Goal: Check status: Check status

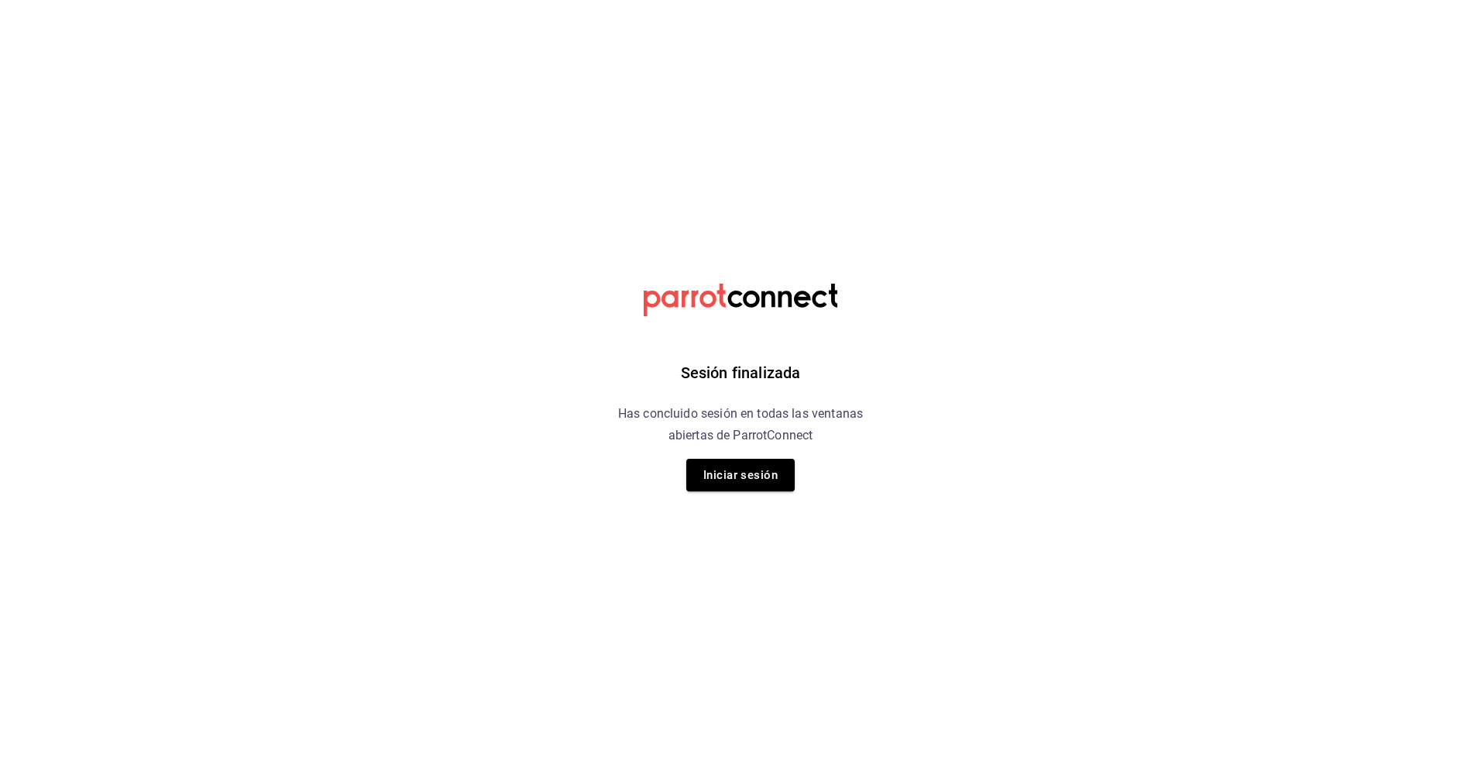
click at [737, 452] on div "Sesión finalizada Has concluido sesión en todas las ventanas abiertas de Parrot…" at bounding box center [740, 387] width 391 height 775
click at [741, 466] on button "Iniciar sesión" at bounding box center [740, 475] width 108 height 33
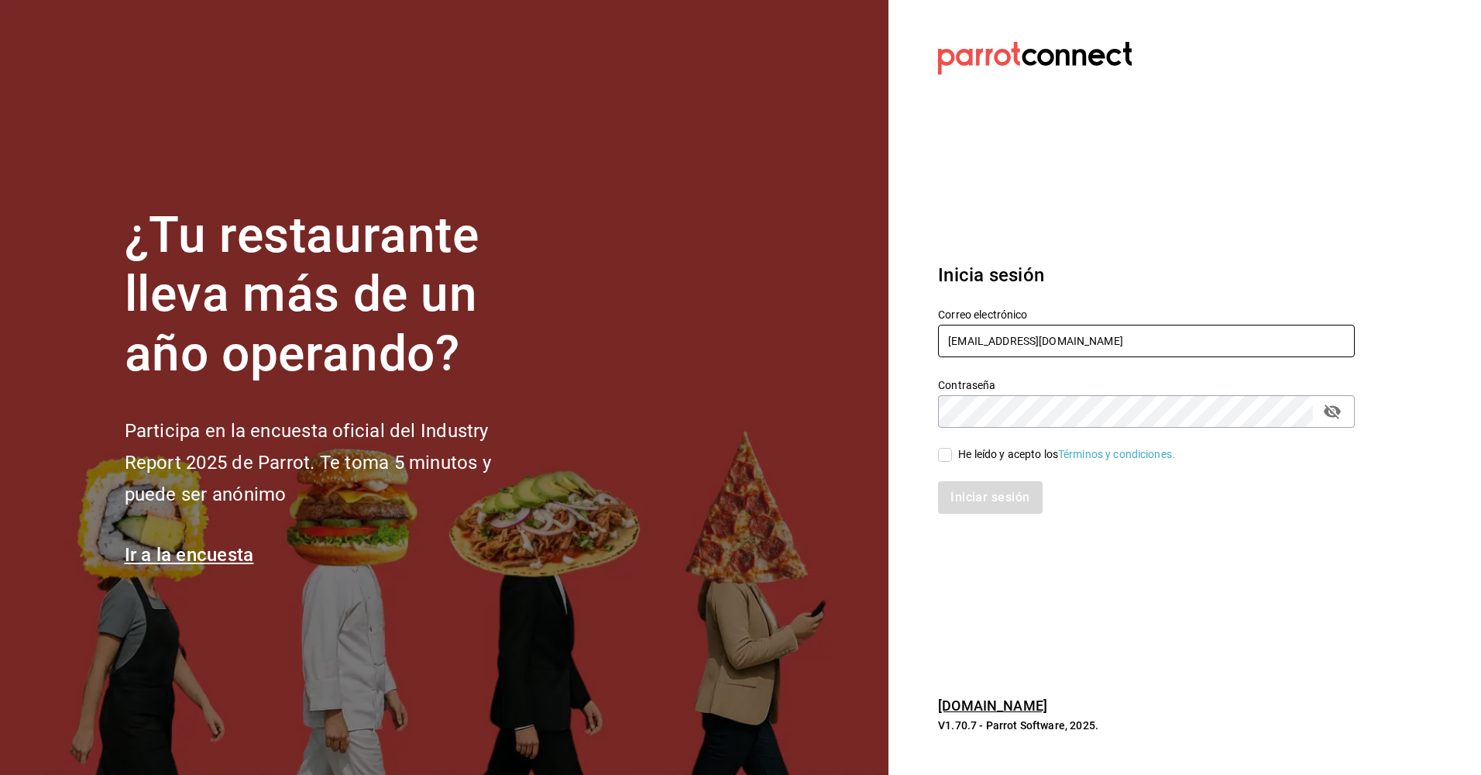
drag, startPoint x: 1127, startPoint y: 345, endPoint x: 789, endPoint y: 364, distance: 339.1
click at [789, 364] on div "¿Tu restaurante lleva más de un año operando? Participa en la encuesta oficial …" at bounding box center [740, 387] width 1481 height 775
type input "[EMAIL_ADDRESS][DOMAIN_NAME]"
click at [947, 457] on input "He leído y acepto los Términos y condiciones." at bounding box center [945, 455] width 14 height 14
checkbox input "true"
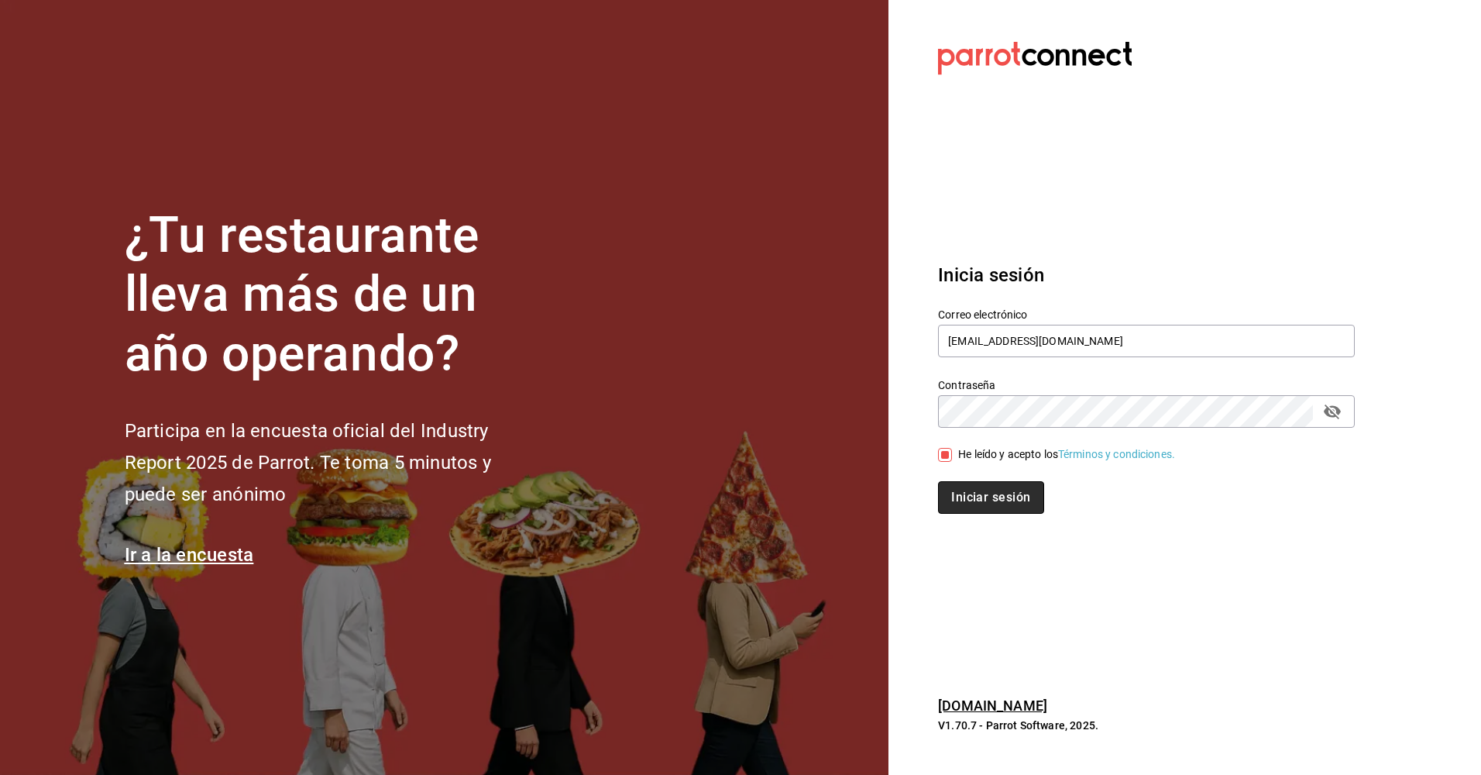
click at [968, 490] on button "Iniciar sesión" at bounding box center [990, 497] width 105 height 33
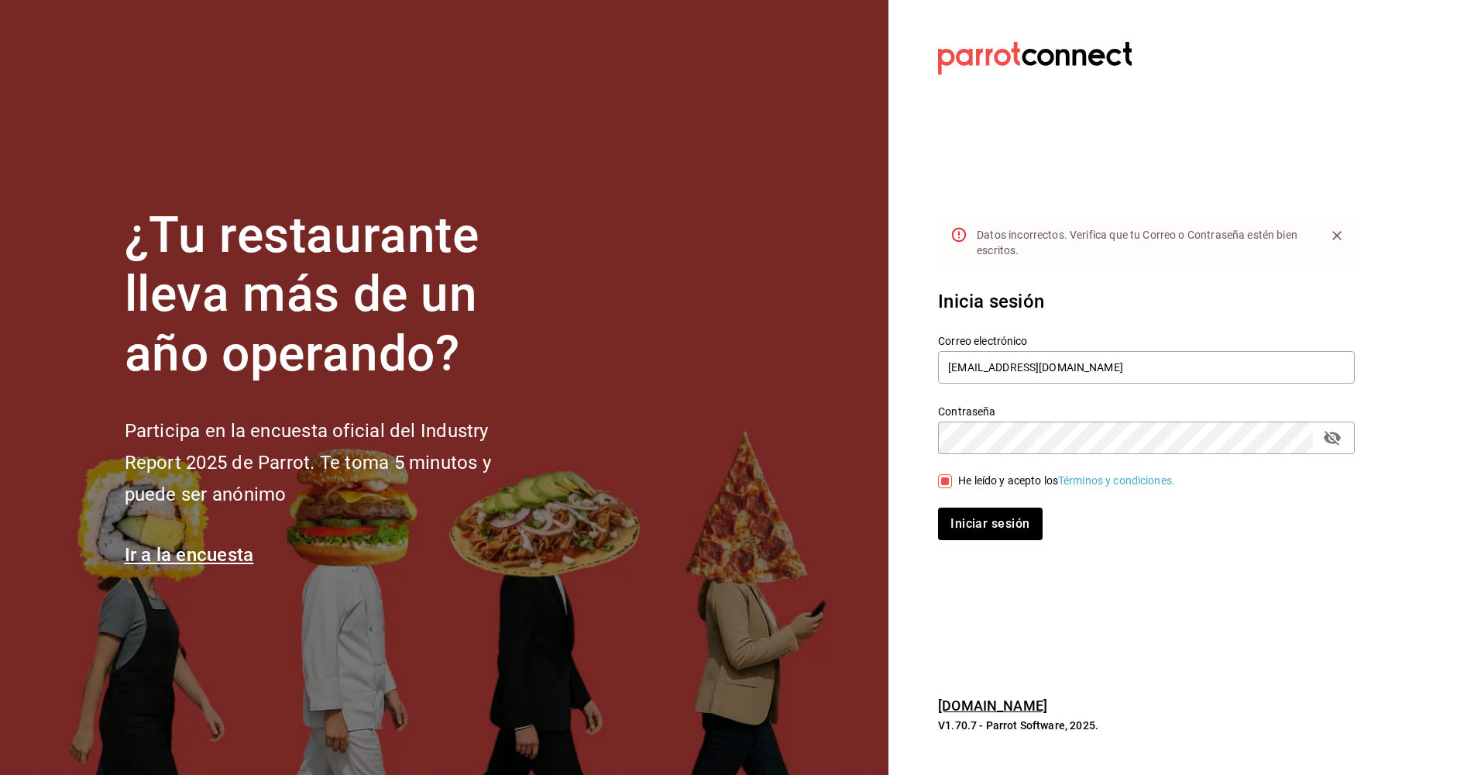
click at [1345, 443] on div "Contraseña" at bounding box center [1146, 437] width 417 height 33
click at [1328, 445] on icon "passwordField" at bounding box center [1332, 437] width 19 height 19
click at [900, 448] on section "Datos incorrectos. Verifica que tu Correo o Contraseña estén bien escritos. Ini…" at bounding box center [1141, 387] width 504 height 775
click at [938, 507] on button "Iniciar sesión" at bounding box center [990, 523] width 104 height 33
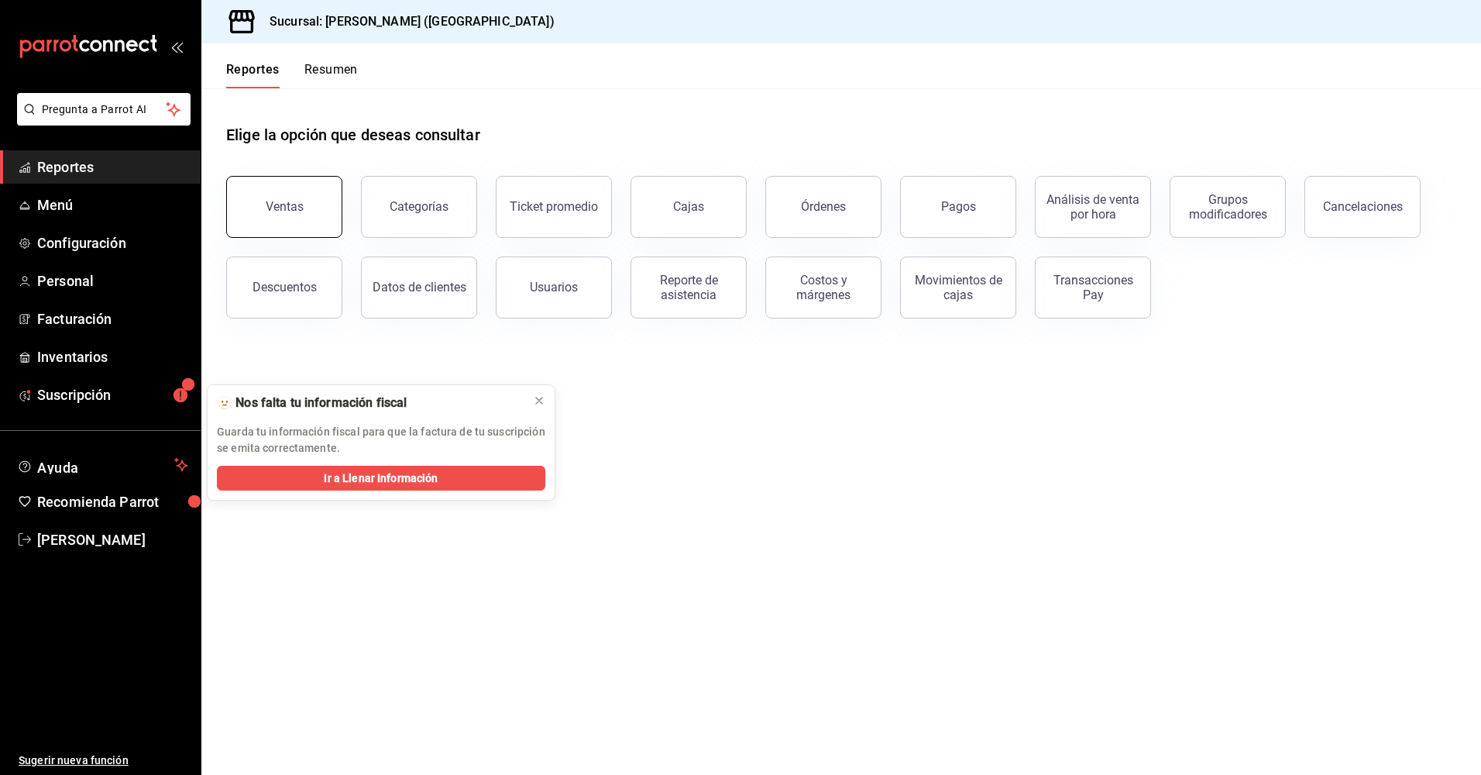
click at [238, 228] on button "Ventas" at bounding box center [284, 207] width 116 height 62
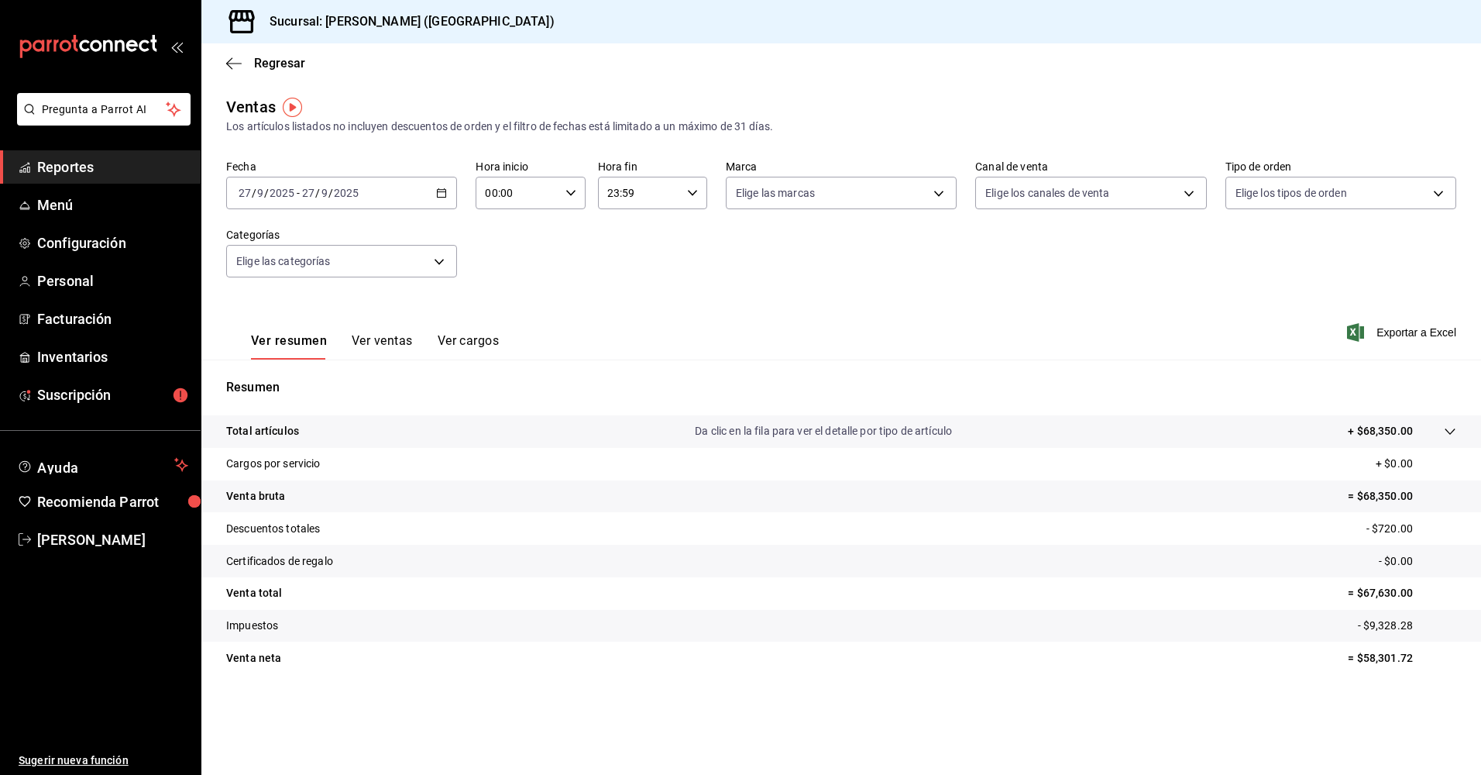
click at [443, 204] on div "[DATE] [DATE] - [DATE] [DATE]" at bounding box center [341, 193] width 231 height 33
click at [256, 370] on li "Rango de fechas" at bounding box center [299, 379] width 145 height 35
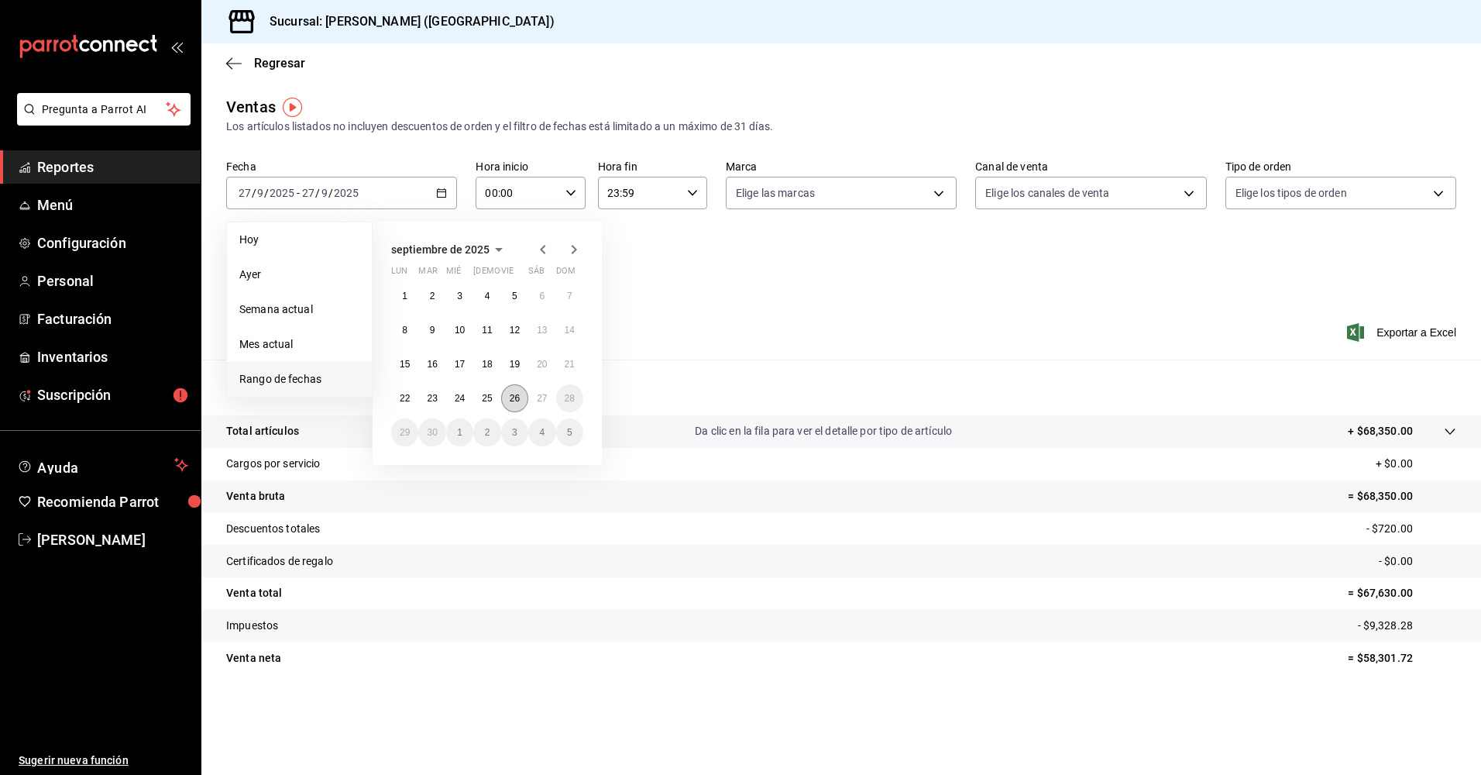
click at [512, 404] on button "26" at bounding box center [514, 398] width 27 height 28
click at [552, 399] on button "27" at bounding box center [541, 398] width 27 height 28
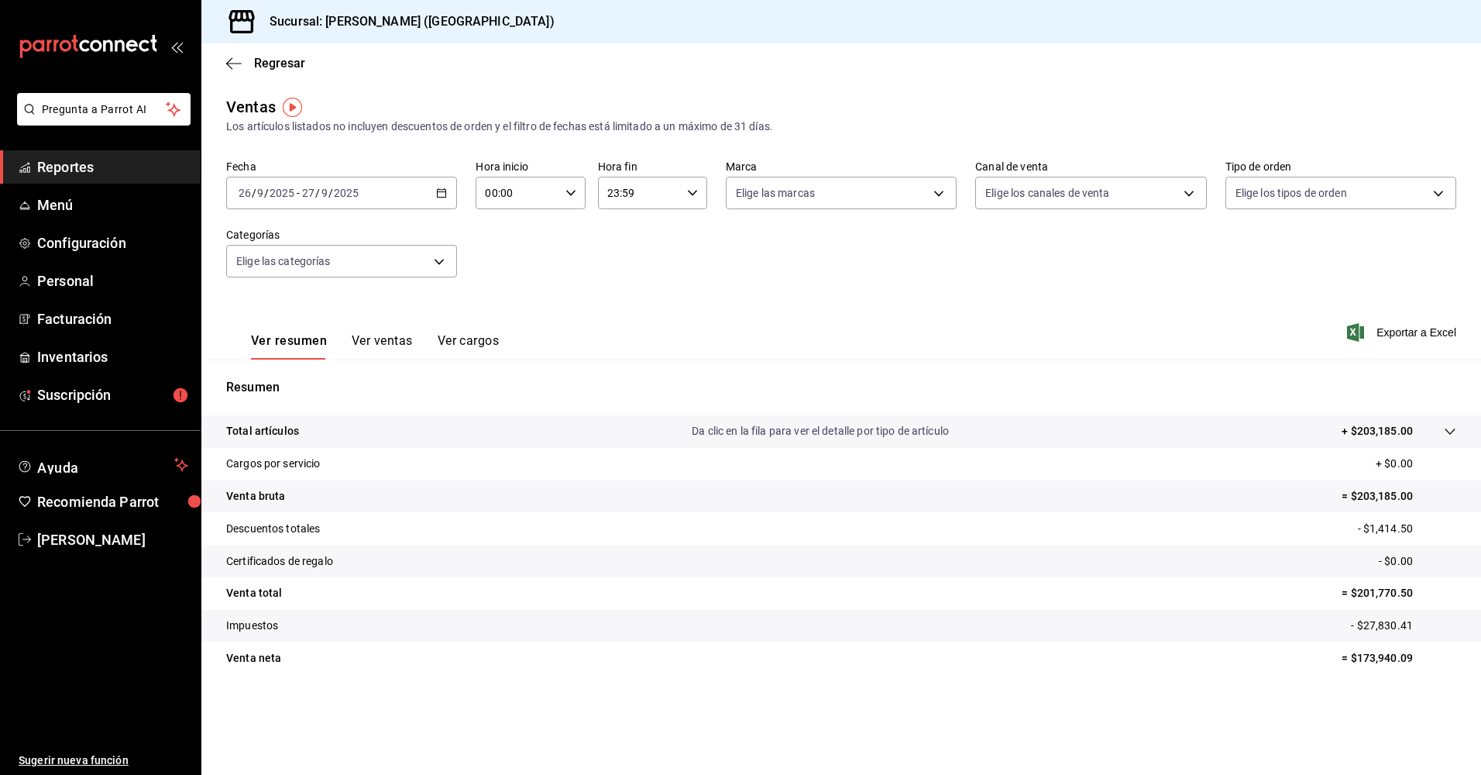
click at [573, 195] on icon "button" at bounding box center [571, 192] width 11 height 11
click at [497, 269] on span "03" at bounding box center [503, 266] width 30 height 12
type input "03:00"
click at [833, 294] on div at bounding box center [740, 387] width 1481 height 775
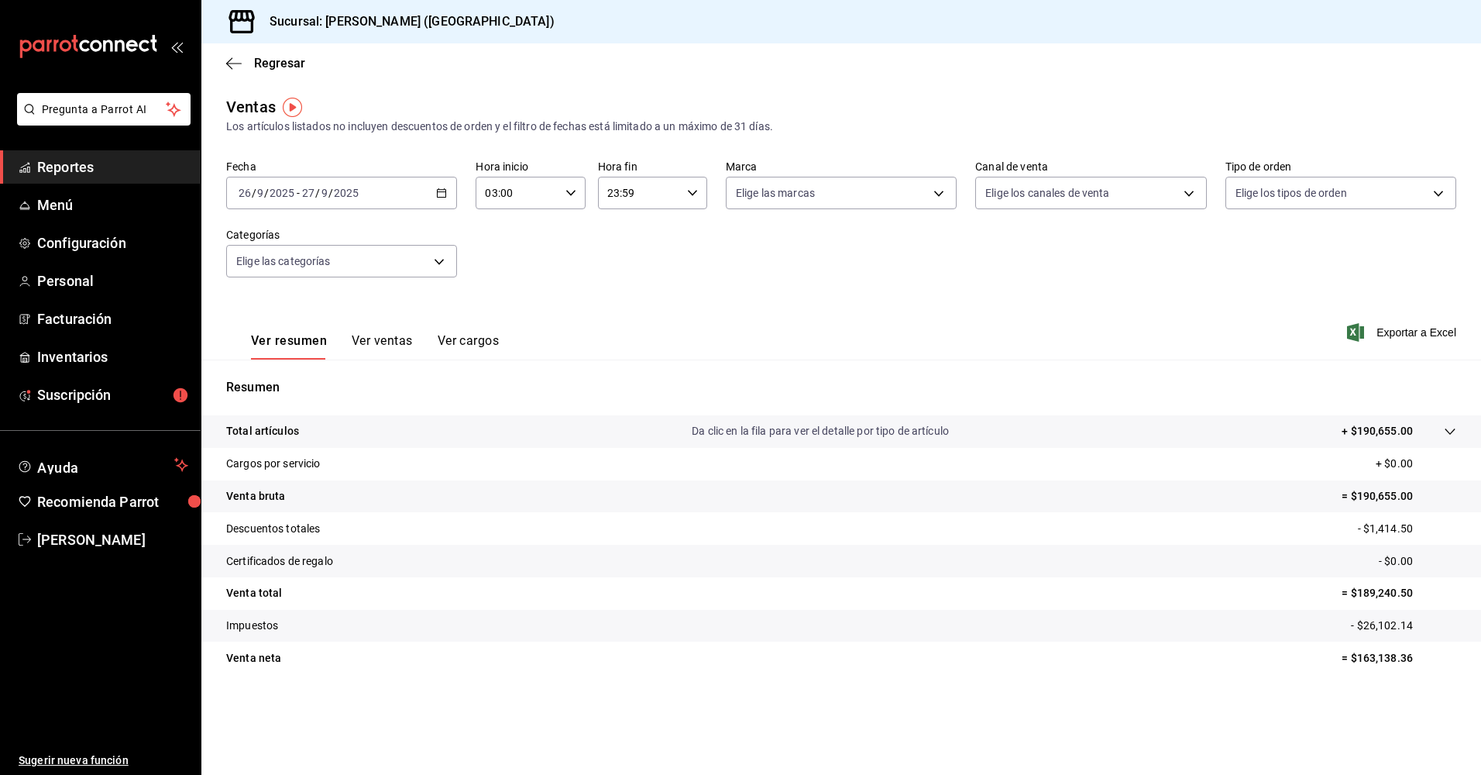
click at [447, 192] on icon "button" at bounding box center [441, 192] width 11 height 11
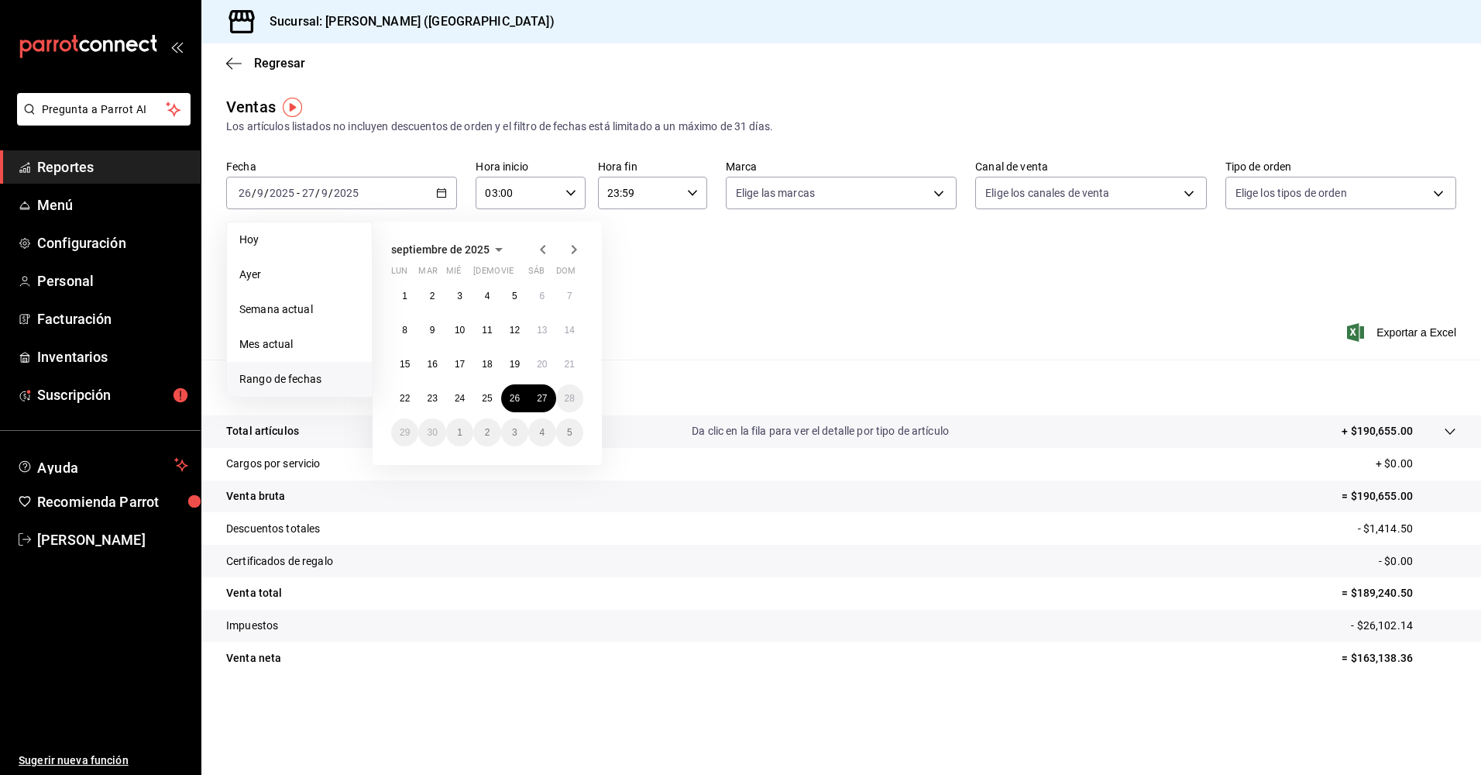
click at [652, 325] on div "Ver resumen Ver ventas Ver cargos Exportar a Excel" at bounding box center [841, 328] width 1280 height 64
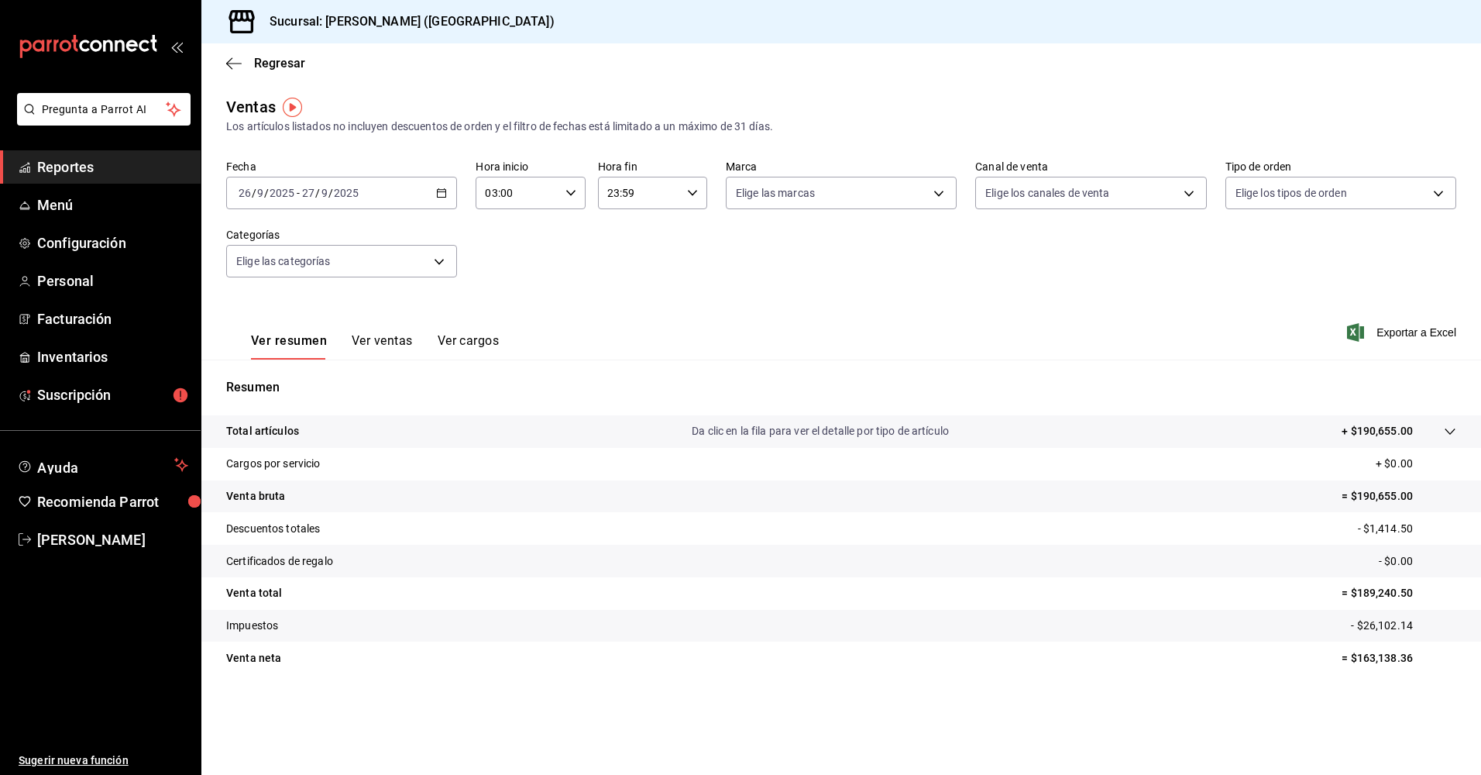
click at [575, 193] on icon "button" at bounding box center [571, 192] width 11 height 11
drag, startPoint x: 664, startPoint y: 287, endPoint x: 613, endPoint y: 273, distance: 53.0
click at [665, 287] on div at bounding box center [740, 387] width 1481 height 775
click at [444, 195] on icon "button" at bounding box center [441, 192] width 11 height 11
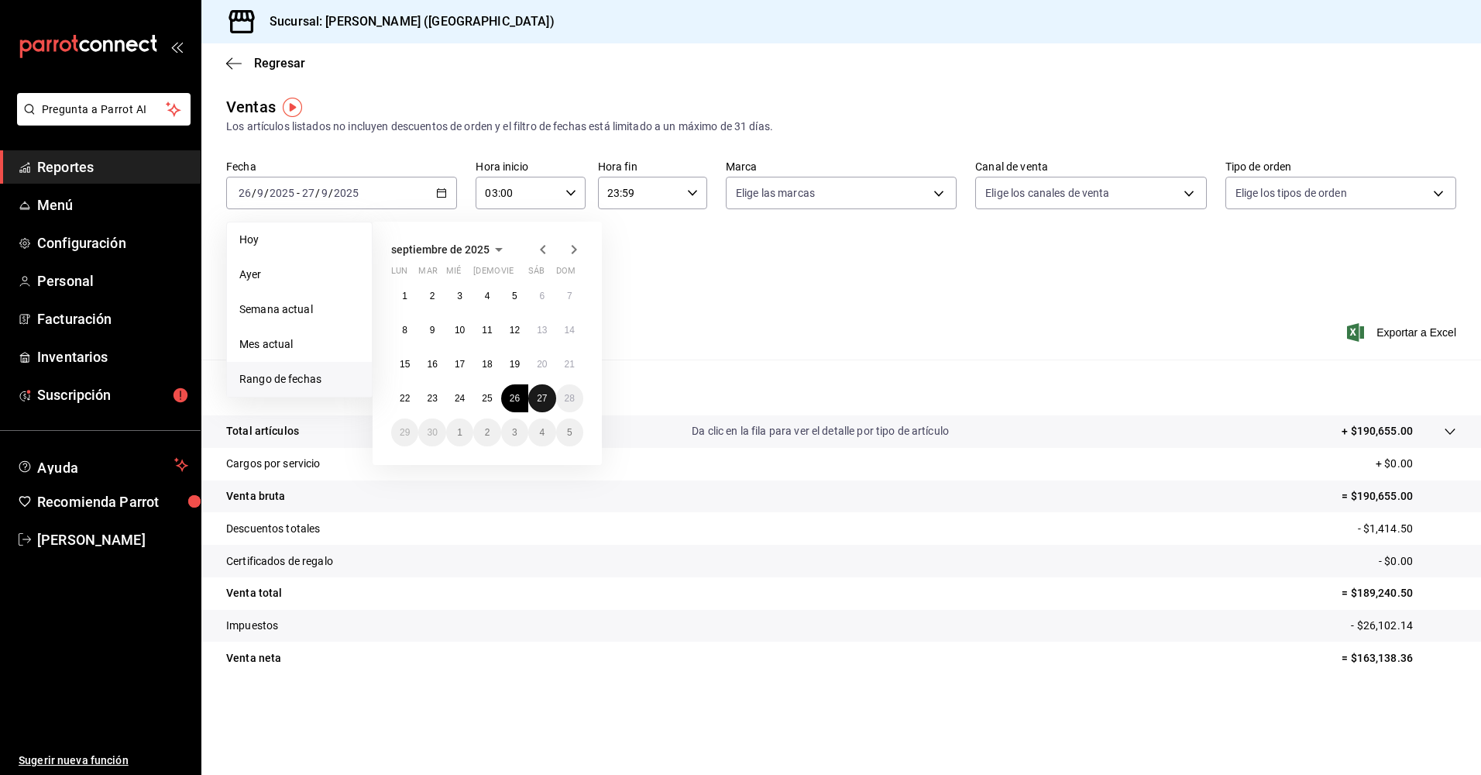
click at [531, 394] on button "27" at bounding box center [541, 398] width 27 height 28
click at [549, 400] on button "27" at bounding box center [541, 398] width 27 height 28
click at [549, 400] on div "Resumen Total artículos Da clic en la fila para ver el detalle por tipo de artí…" at bounding box center [841, 535] width 1280 height 315
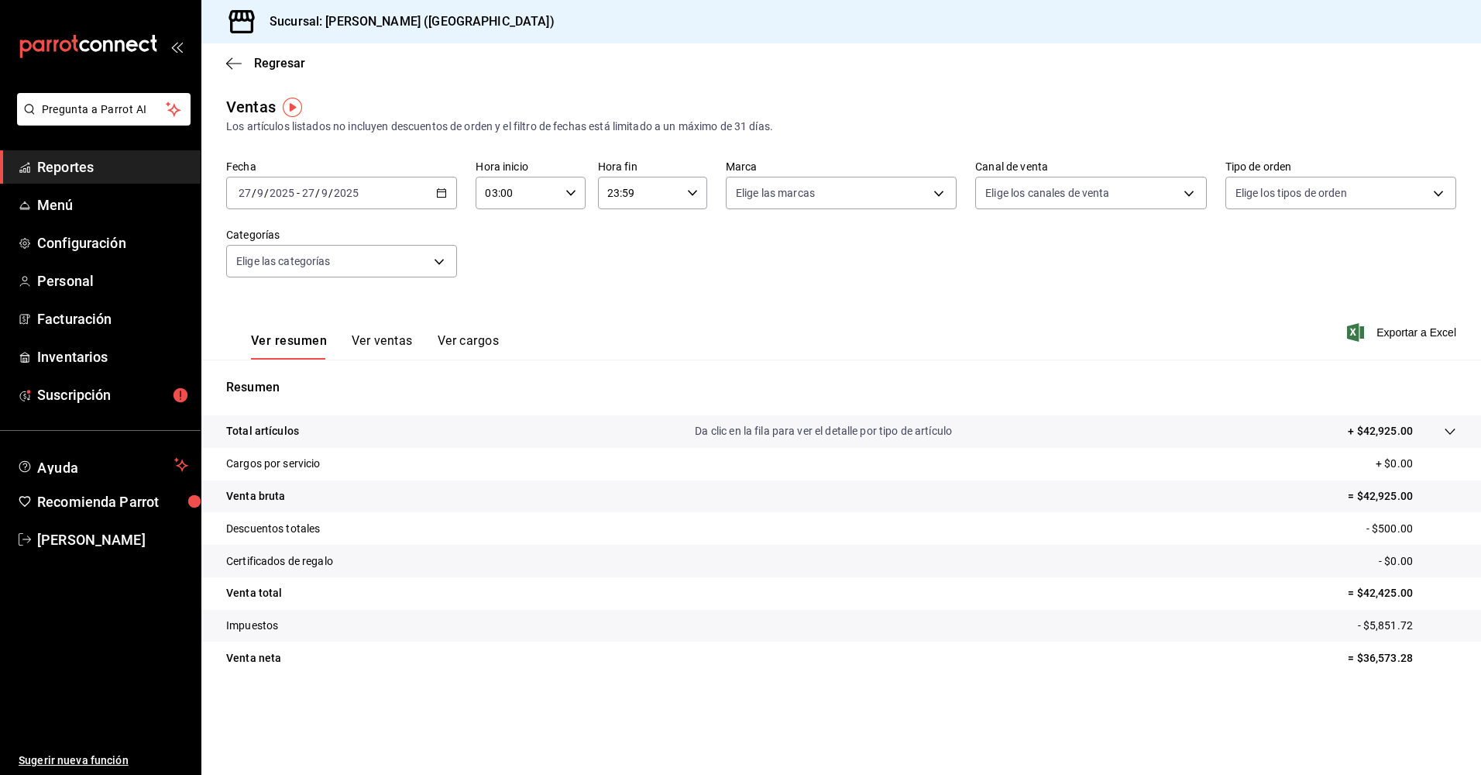
click at [445, 194] on icon "button" at bounding box center [441, 192] width 11 height 11
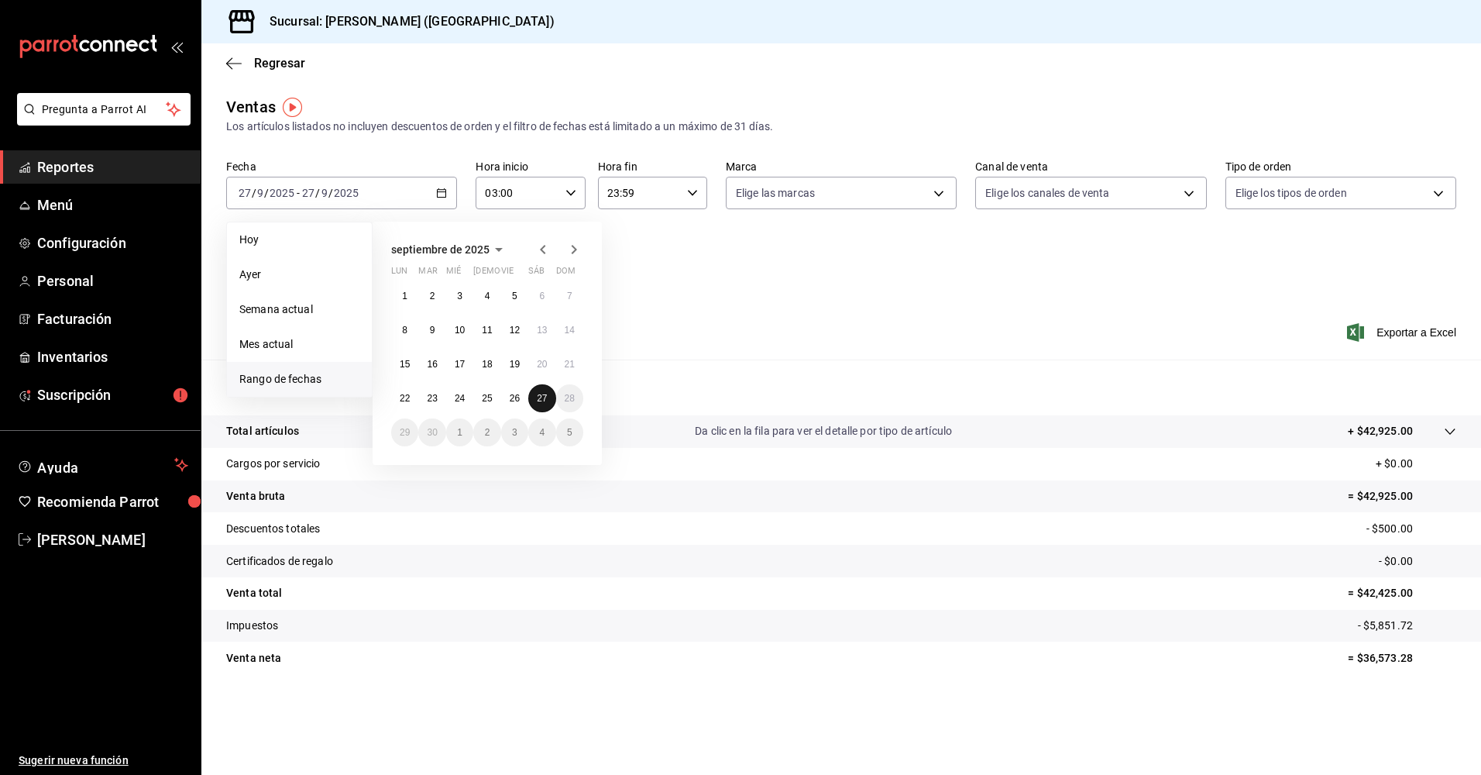
click at [545, 394] on abbr "27" at bounding box center [542, 398] width 10 height 11
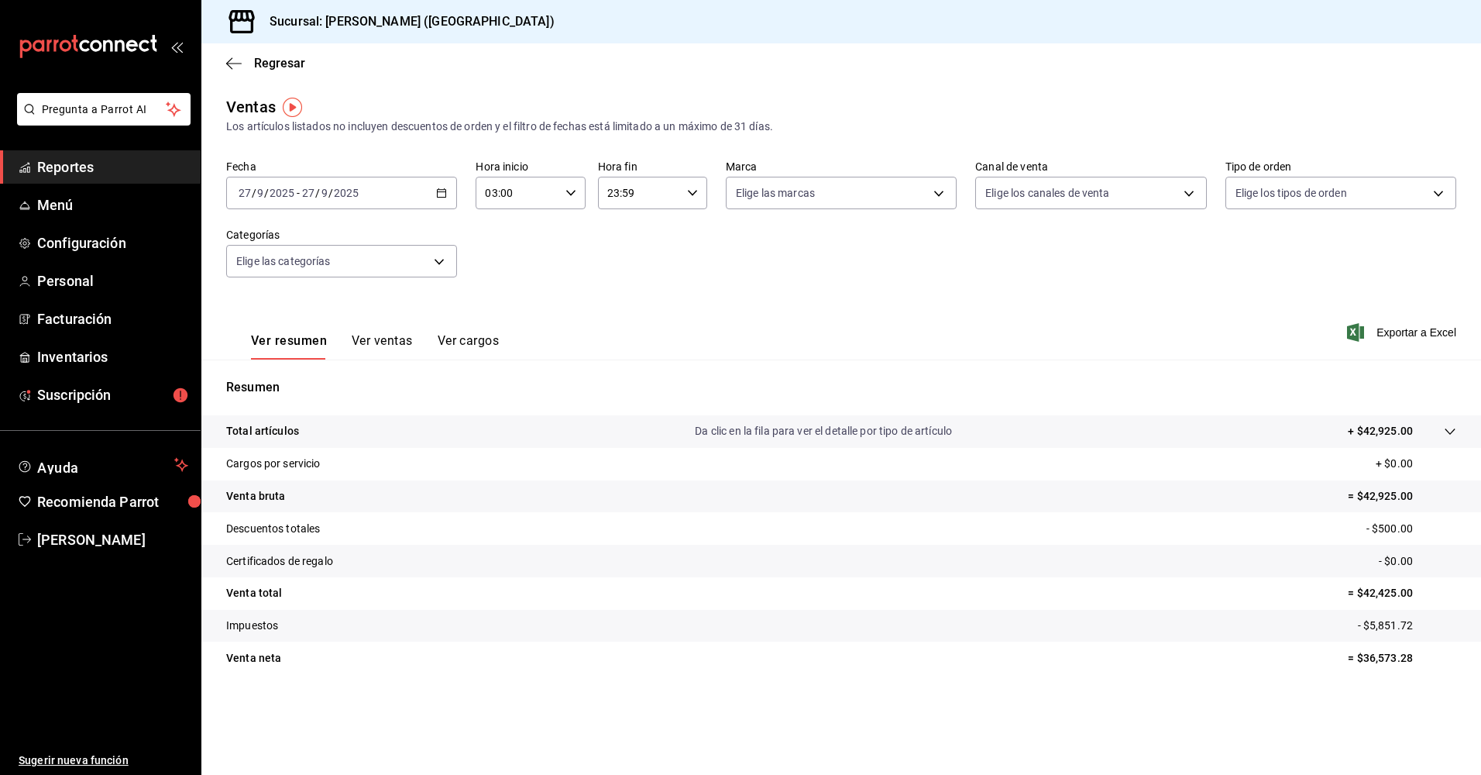
drag, startPoint x: 545, startPoint y: 394, endPoint x: 791, endPoint y: 256, distance: 281.6
click at [791, 256] on div "Fecha 2025-09-27 27 / 9 / 2025 - 2025-09-27 27 / 9 / 2025 Hora inicio 03:00 Hor…" at bounding box center [841, 228] width 1230 height 136
click at [571, 194] on icon "button" at bounding box center [571, 192] width 11 height 11
click at [666, 239] on div at bounding box center [740, 387] width 1481 height 775
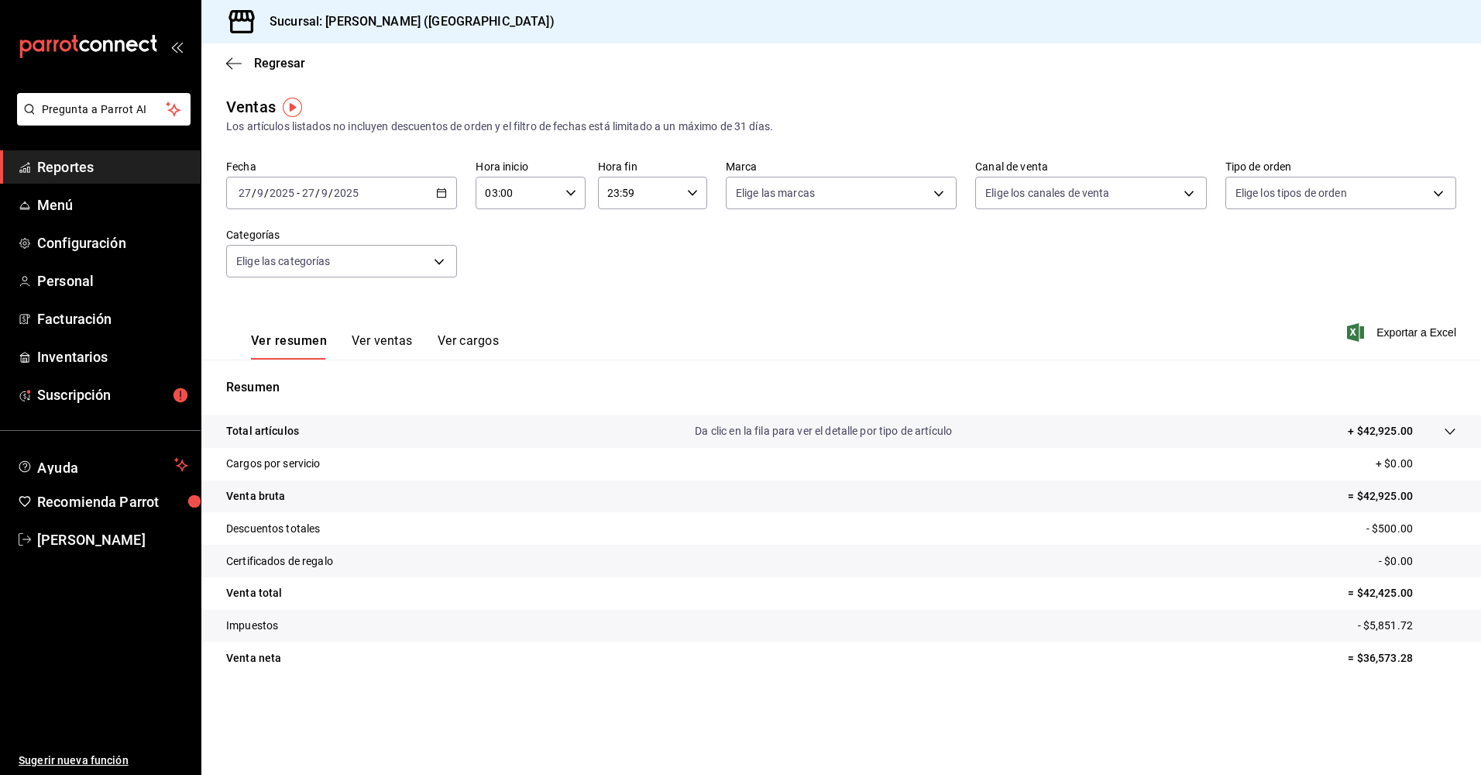
click at [690, 194] on icon "button" at bounding box center [692, 192] width 11 height 11
click at [690, 194] on div at bounding box center [740, 387] width 1481 height 775
click at [559, 189] on div "03:00 Hora inicio" at bounding box center [530, 193] width 109 height 33
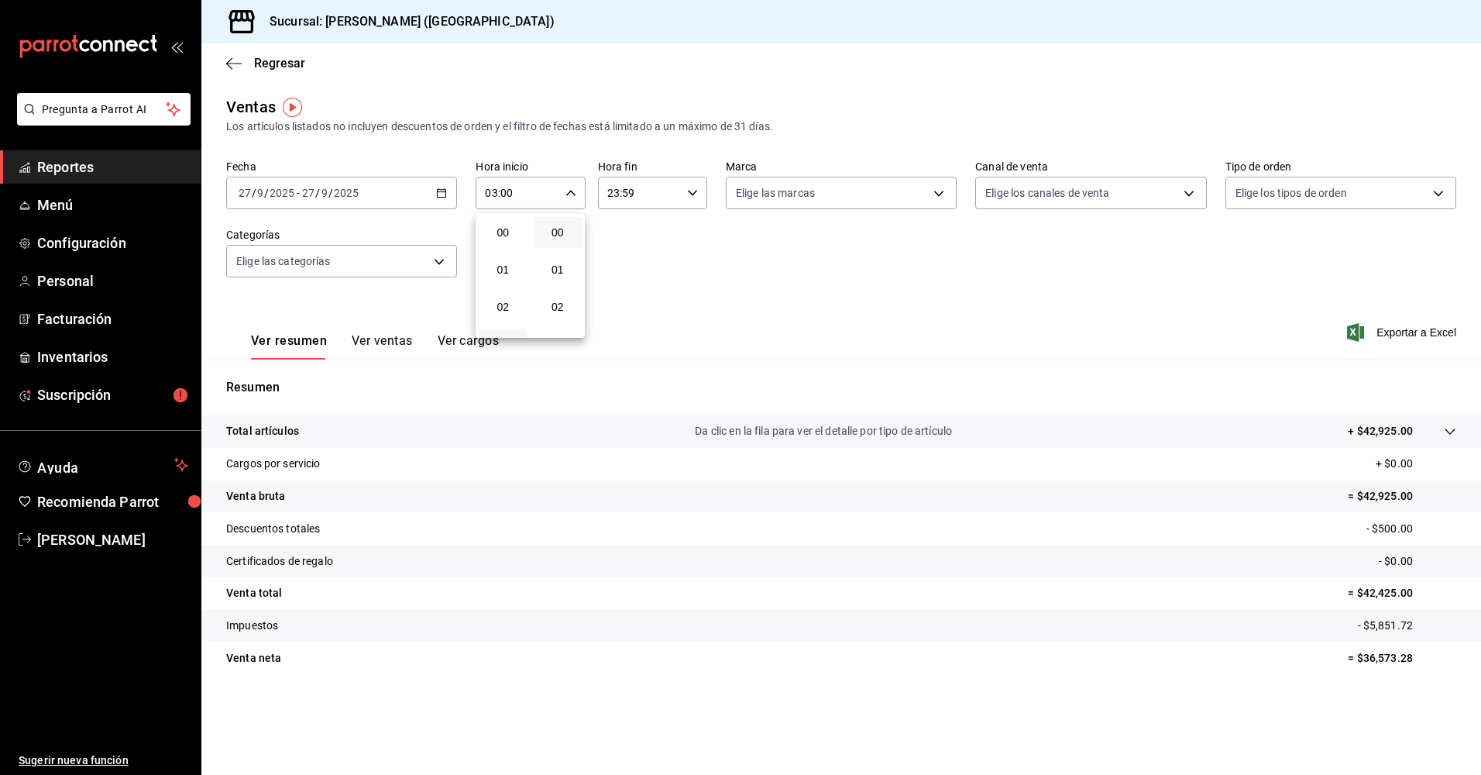
click at [222, 64] on div at bounding box center [740, 387] width 1481 height 775
click at [235, 61] on icon "button" at bounding box center [233, 64] width 15 height 14
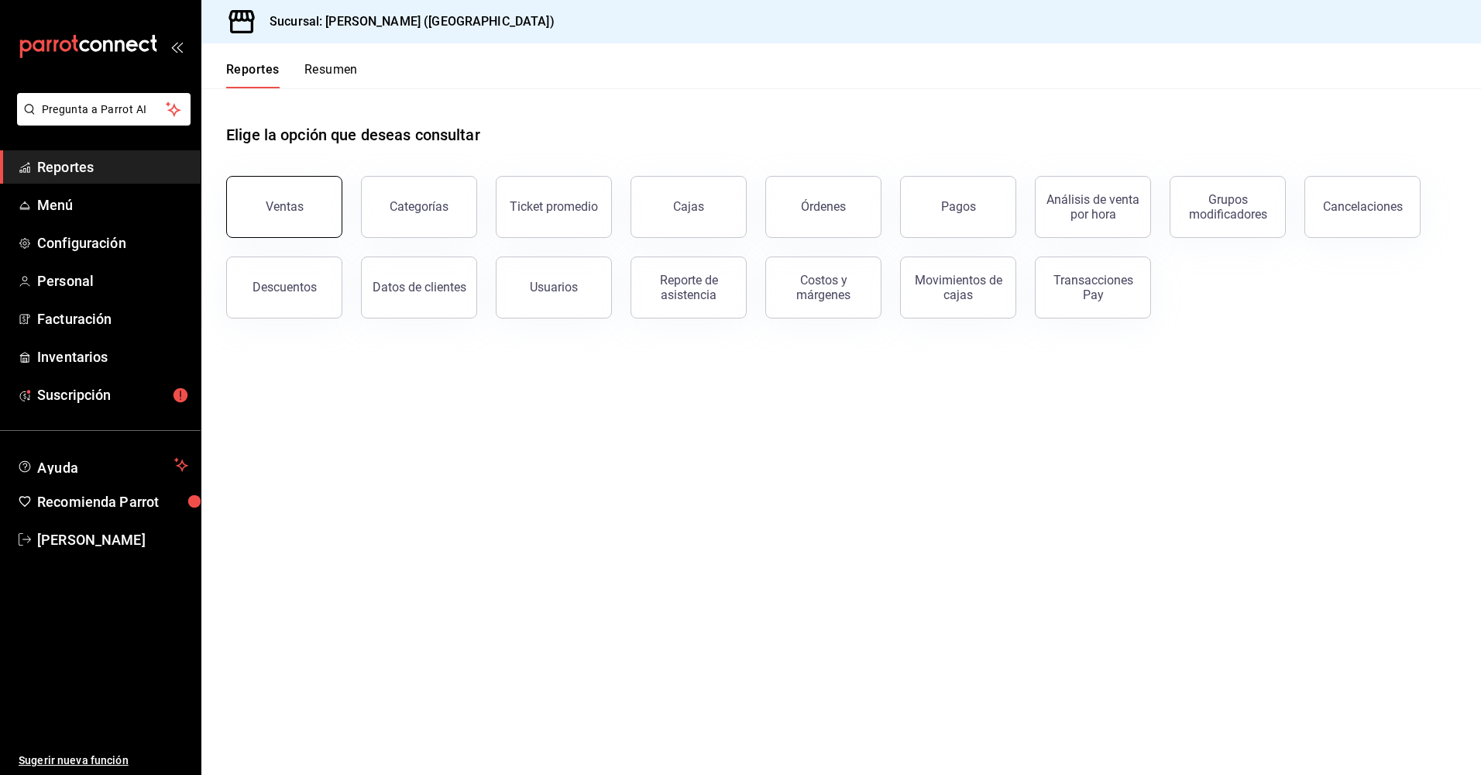
click at [295, 199] on button "Ventas" at bounding box center [284, 207] width 116 height 62
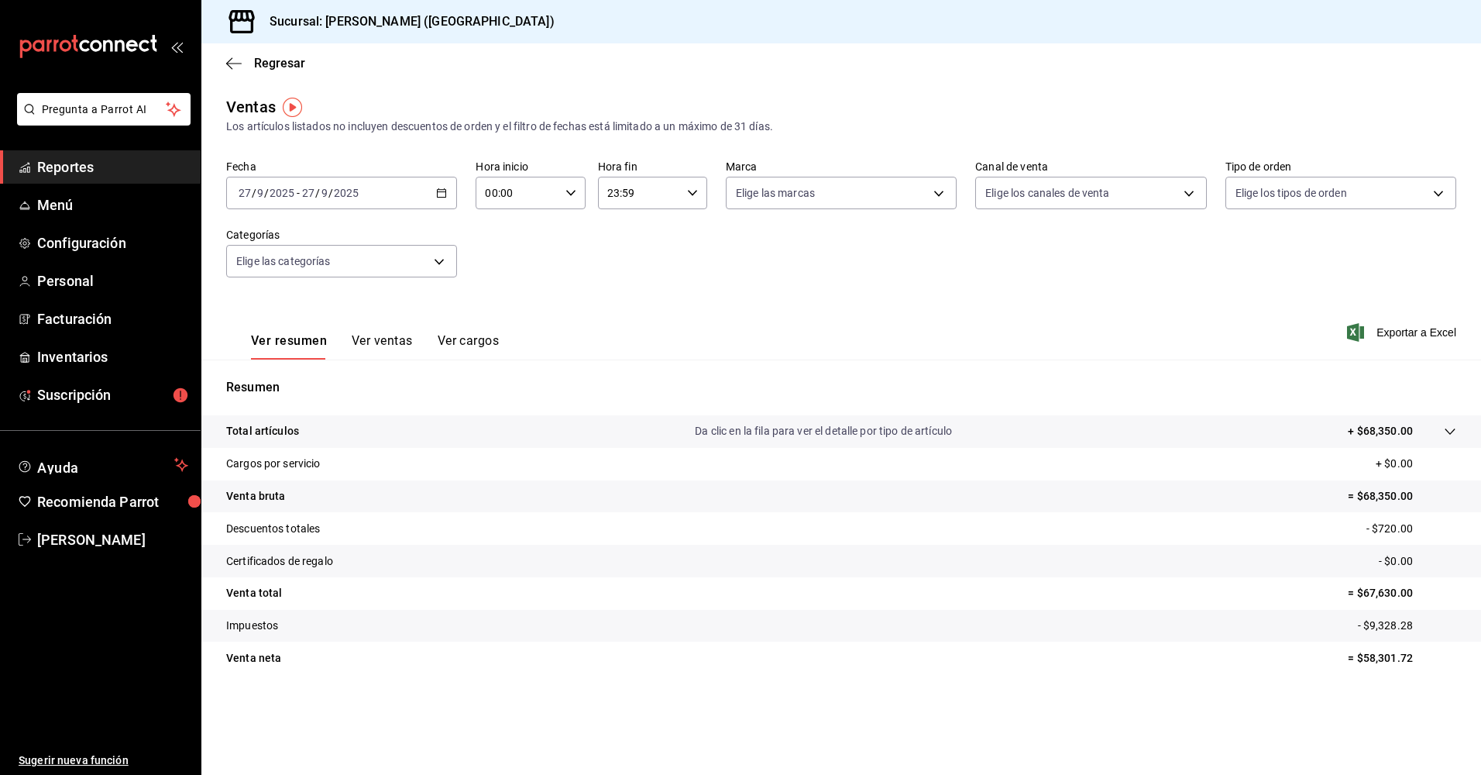
click at [442, 186] on div "2025-09-27 27 / 9 / 2025 - 2025-09-27 27 / 9 / 2025" at bounding box center [341, 193] width 231 height 33
click at [323, 383] on span "Rango de fechas" at bounding box center [299, 379] width 120 height 16
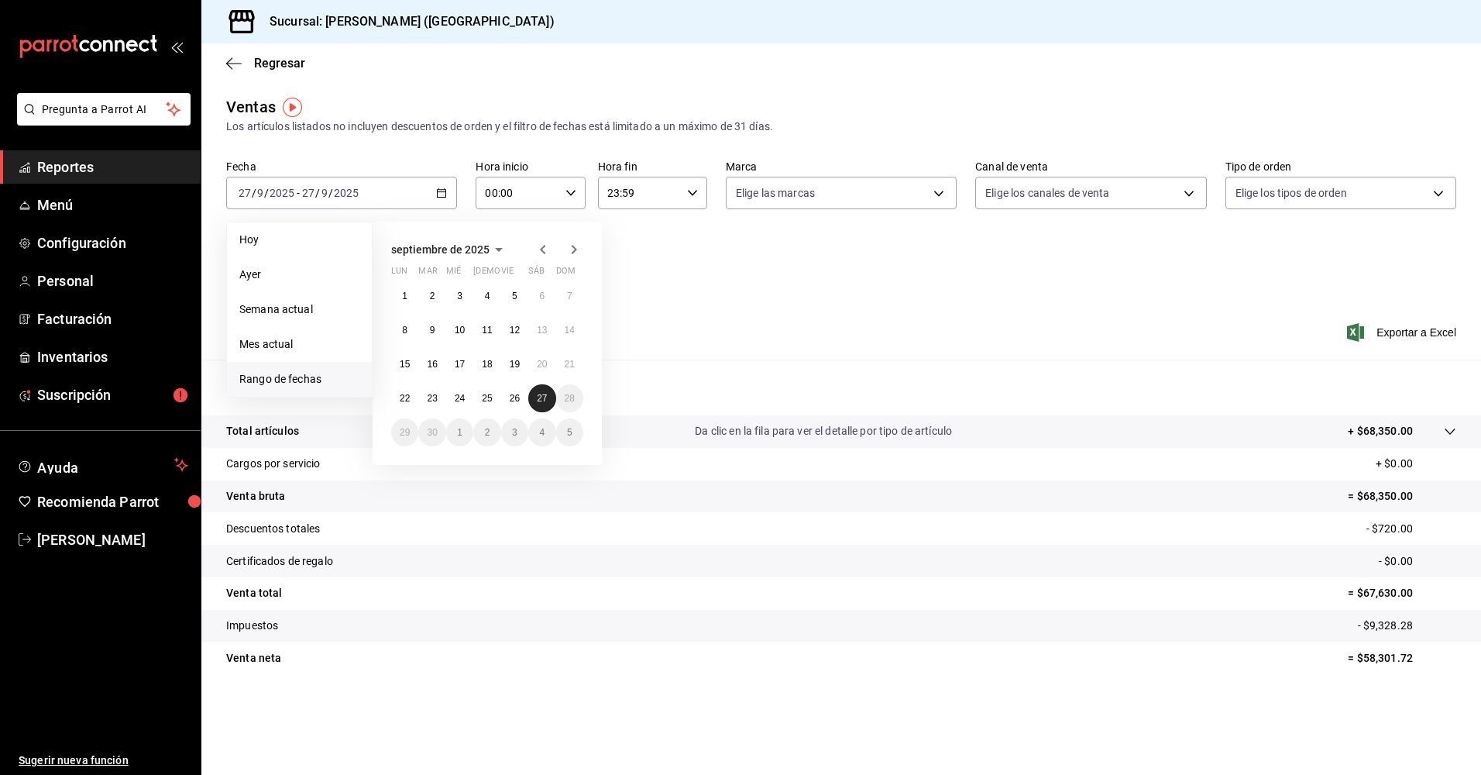
click at [538, 397] on abbr "27" at bounding box center [542, 398] width 10 height 11
click at [660, 290] on div "Fecha 2025-09-27 27 / 9 / 2025 - 2025-09-27 27 / 9 / 2025 Hoy Ayer Semana actua…" at bounding box center [841, 228] width 1230 height 136
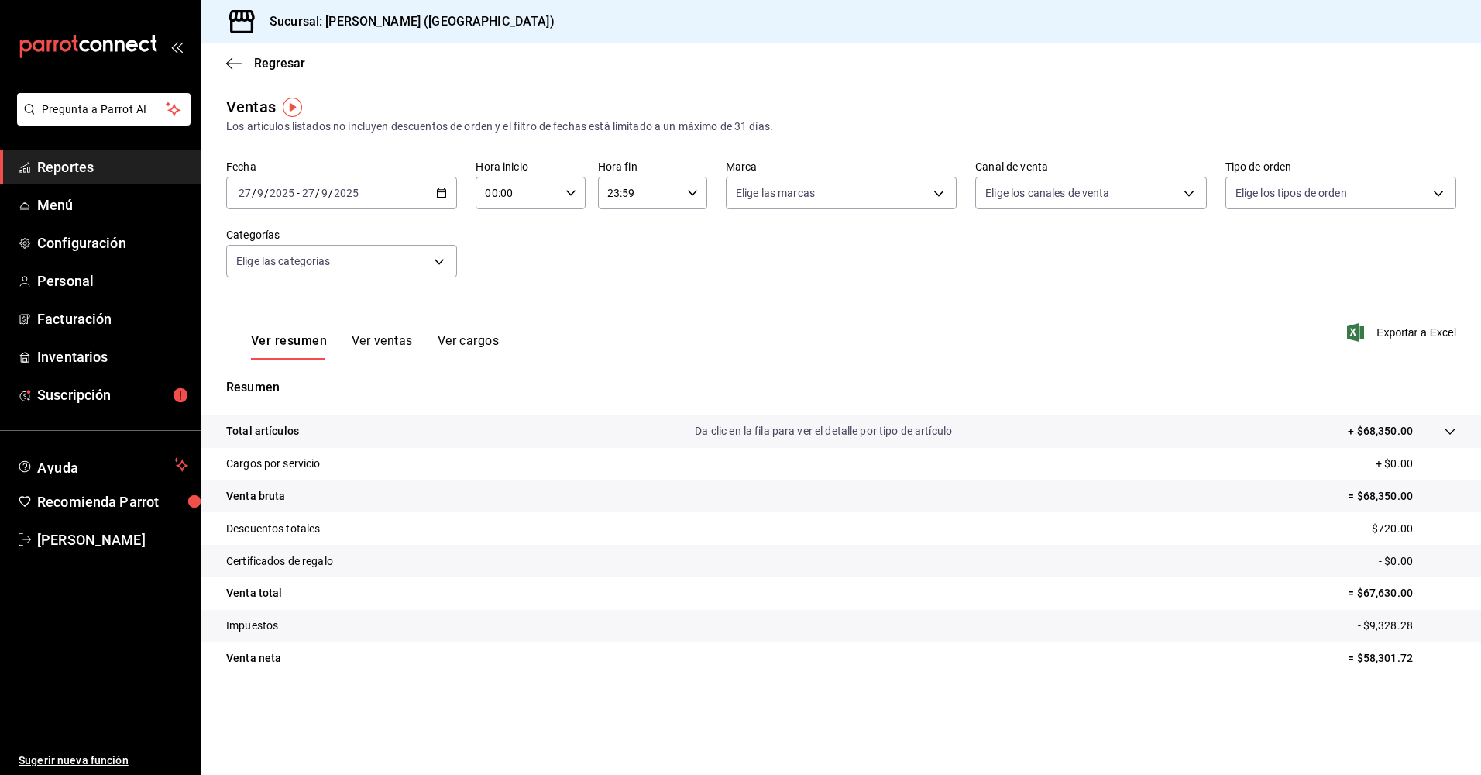
click at [435, 187] on div "2025-09-27 27 / 9 / 2025 - 2025-09-27 27 / 9 / 2025" at bounding box center [341, 193] width 231 height 33
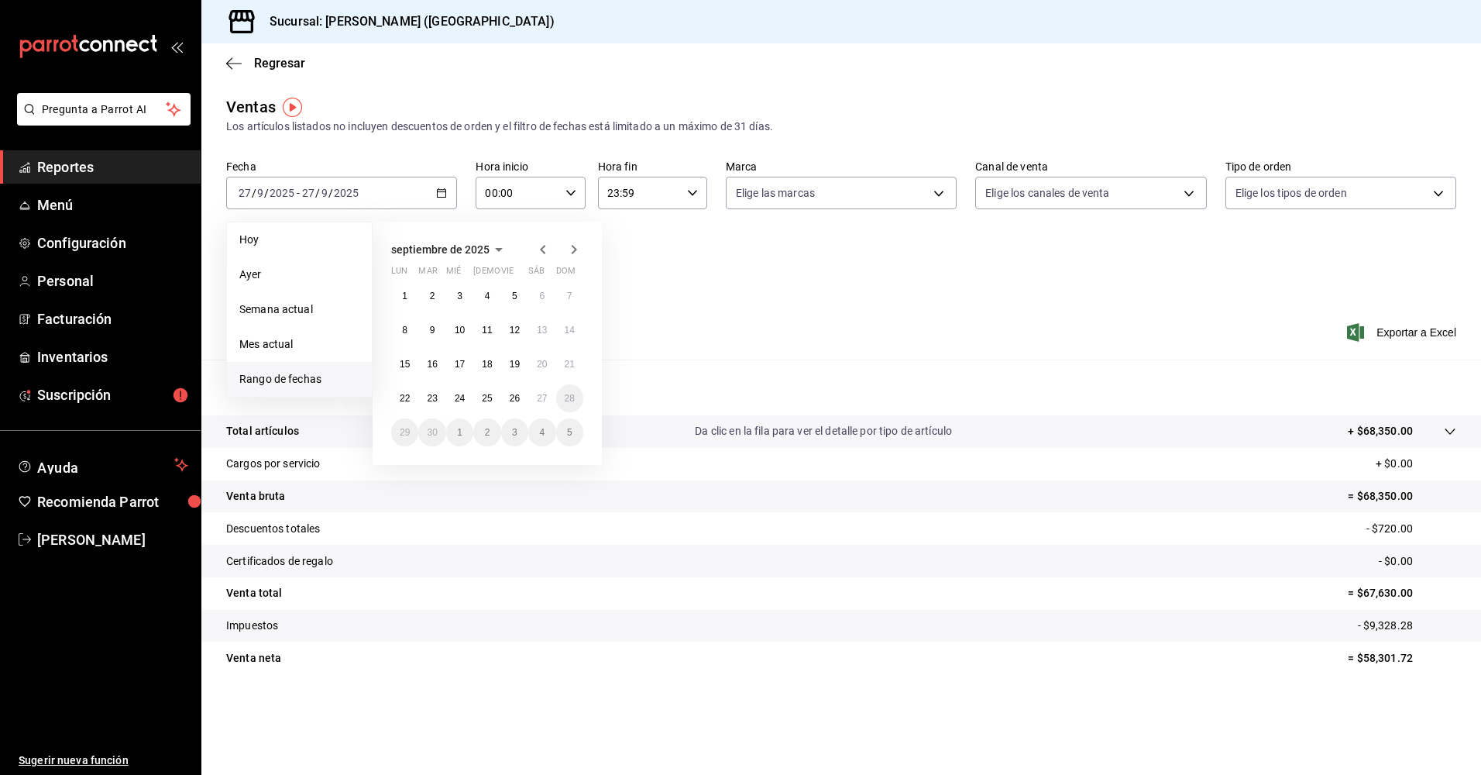
click at [280, 366] on li "Rango de fechas" at bounding box center [299, 379] width 145 height 35
click at [287, 378] on span "Rango de fechas" at bounding box center [299, 379] width 120 height 16
drag, startPoint x: 287, startPoint y: 378, endPoint x: 540, endPoint y: 394, distance: 253.0
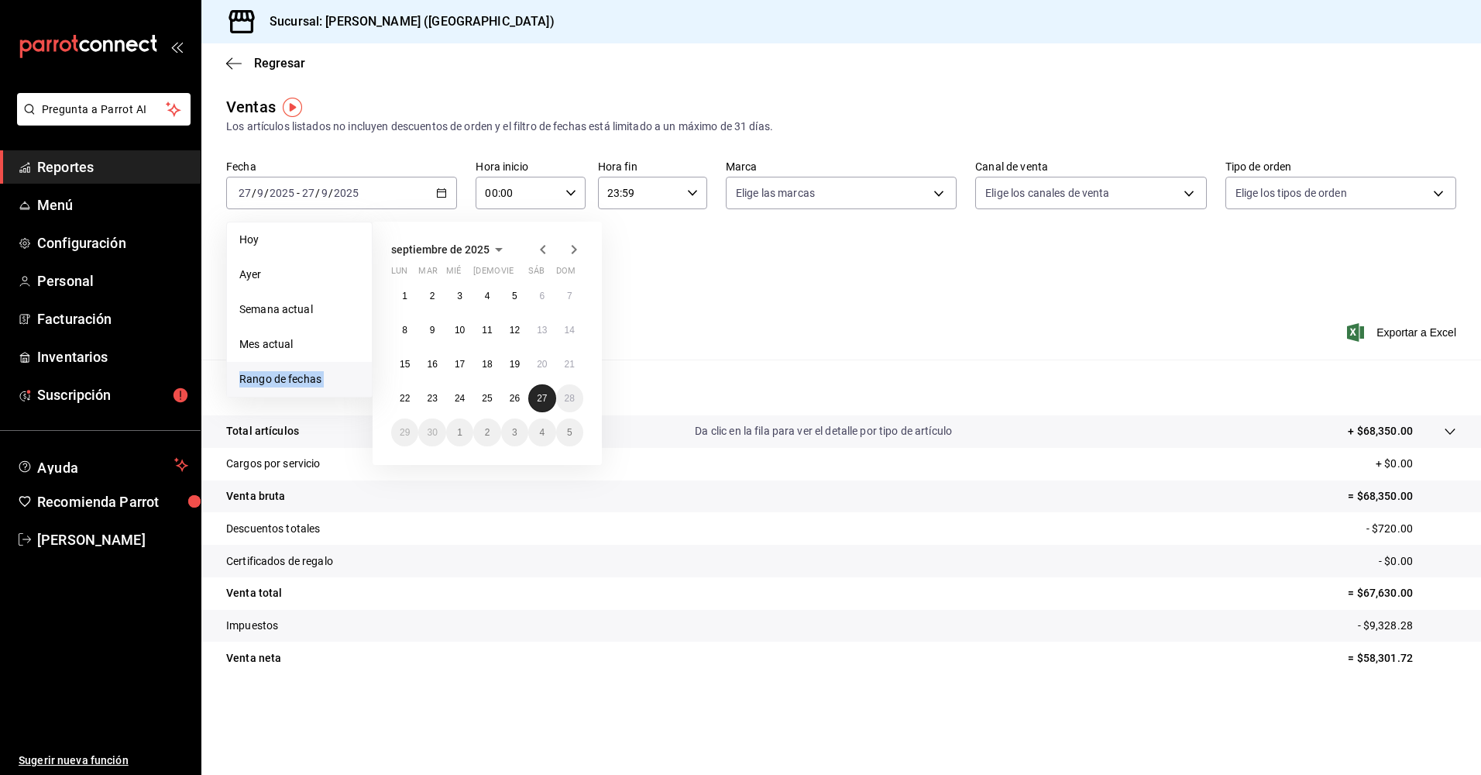
click at [540, 394] on abbr "27" at bounding box center [542, 398] width 10 height 11
click at [126, 41] on icon "mailbox folders" at bounding box center [88, 46] width 139 height 23
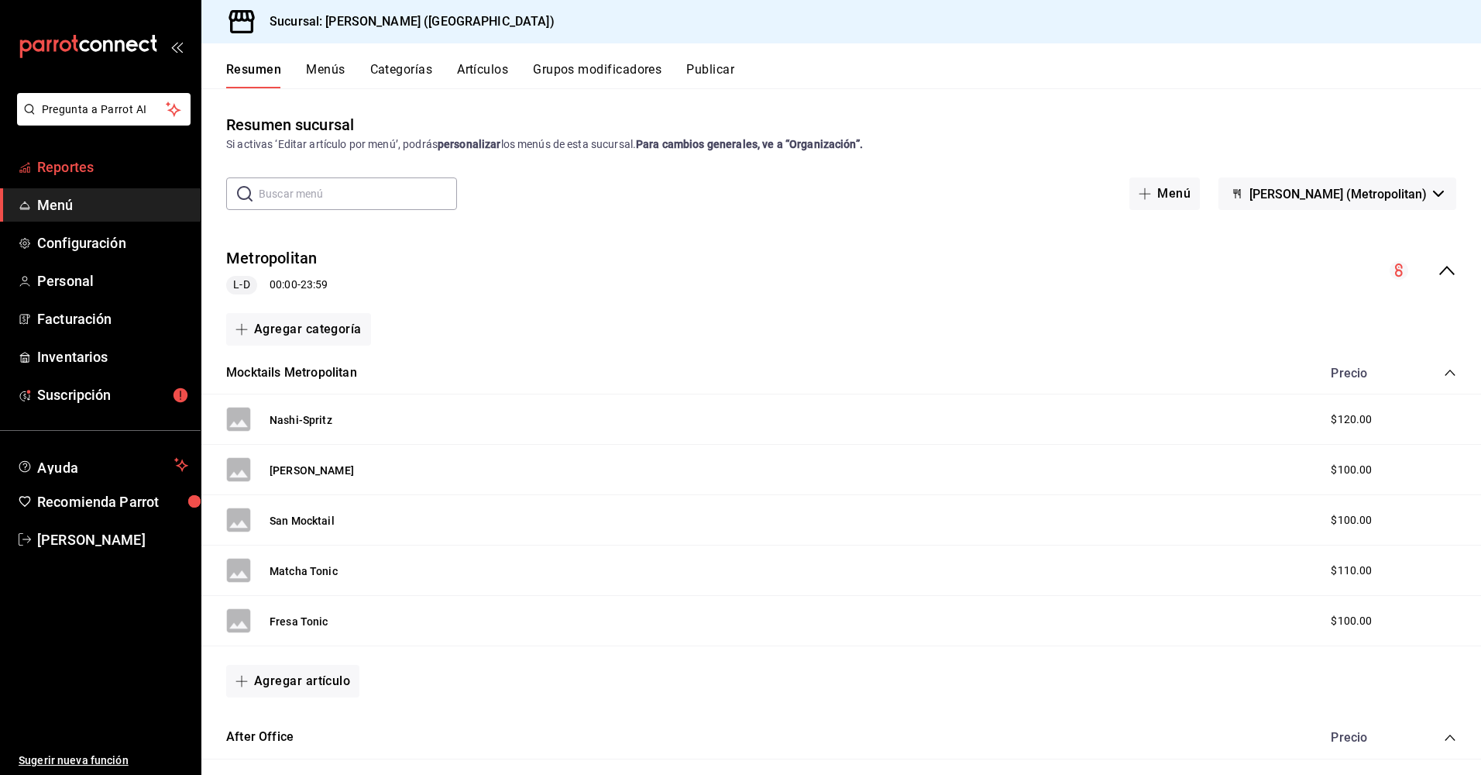
click at [84, 166] on span "Reportes" at bounding box center [112, 166] width 151 height 21
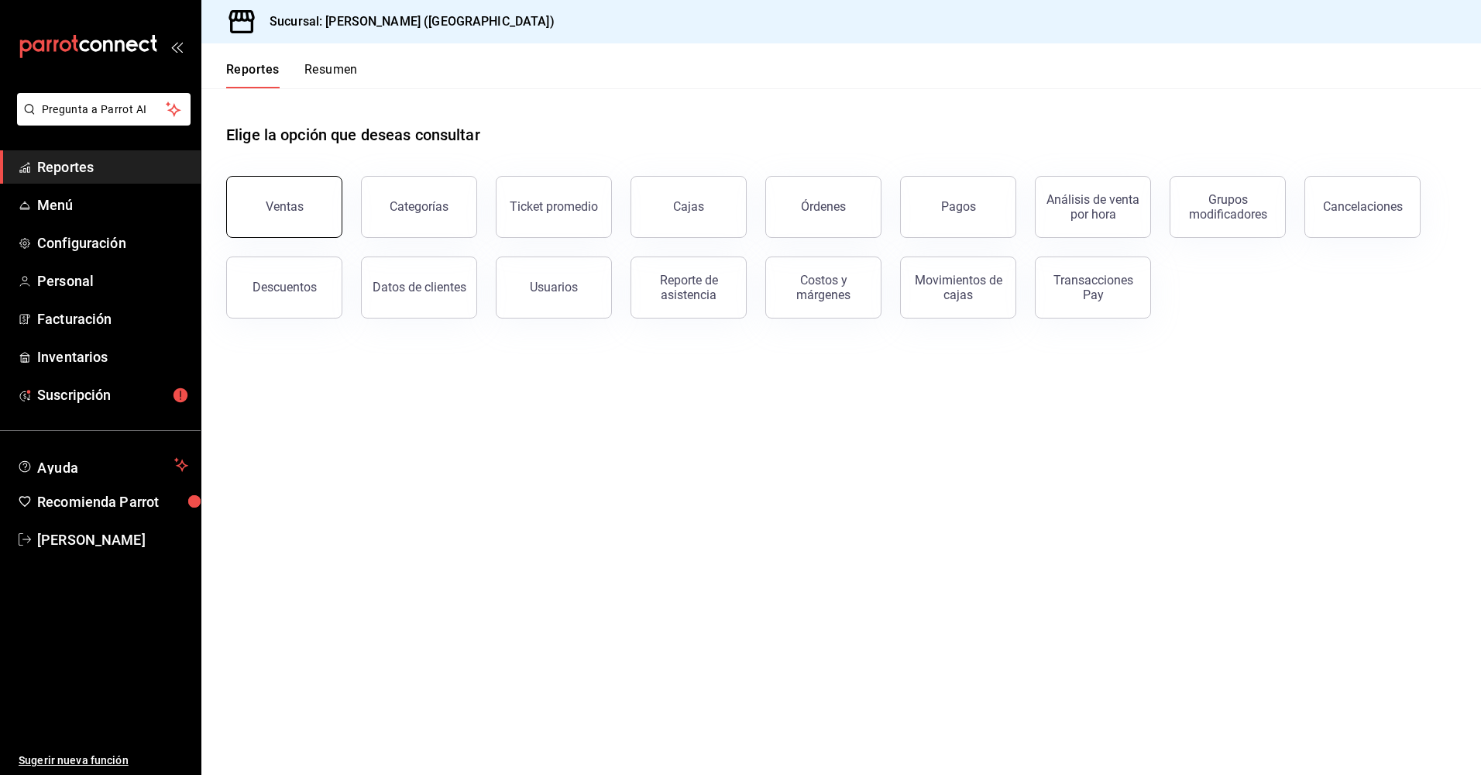
click at [311, 223] on button "Ventas" at bounding box center [284, 207] width 116 height 62
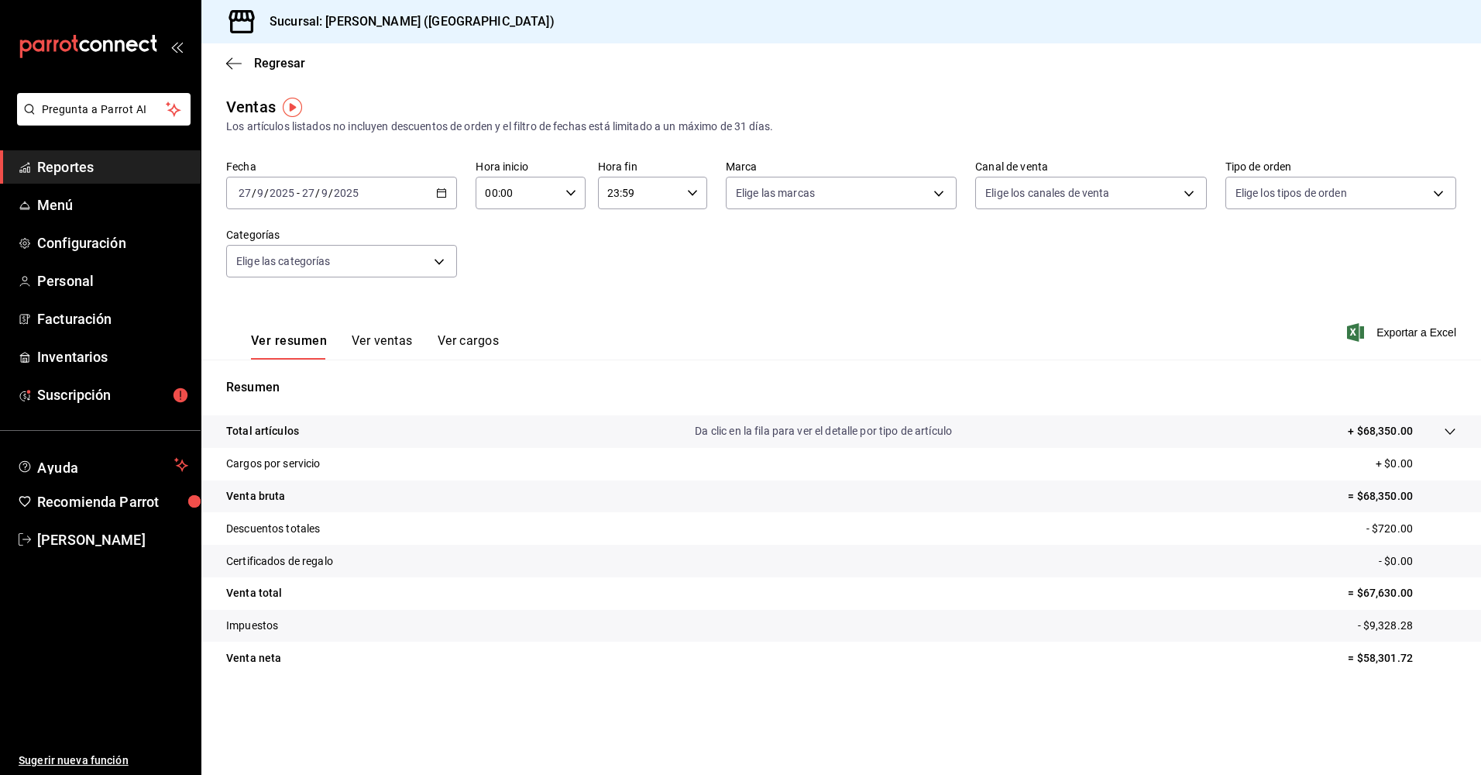
click at [442, 197] on \(Stroke\) "button" at bounding box center [441, 193] width 9 height 9
click at [352, 371] on span "Rango de fechas" at bounding box center [299, 379] width 120 height 16
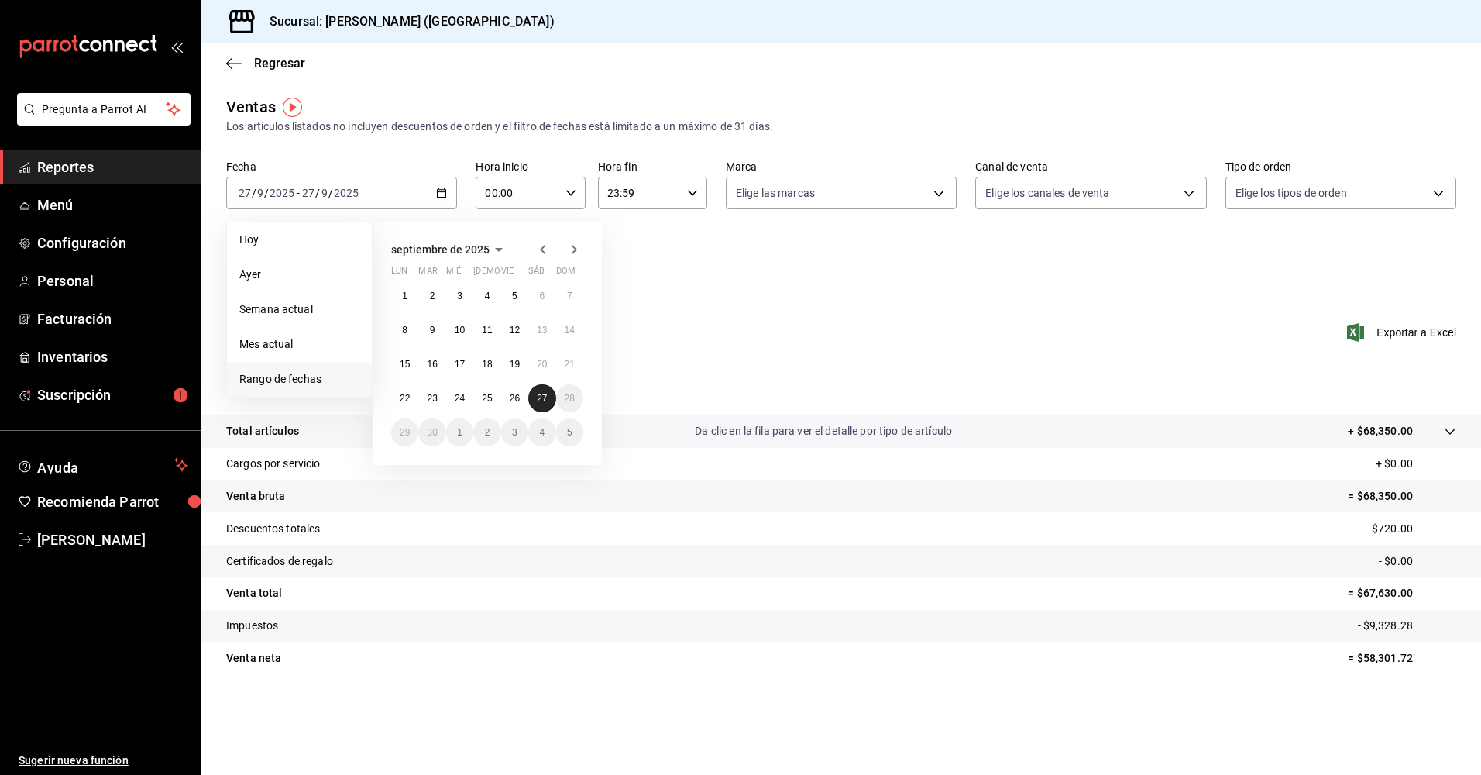
click at [541, 402] on abbr "27" at bounding box center [542, 398] width 10 height 11
click at [662, 256] on div "Fecha 2025-09-27 27 / 9 / 2025 - 2025-09-27 27 / 9 / 2025 Hoy Ayer Semana actua…" at bounding box center [841, 228] width 1230 height 136
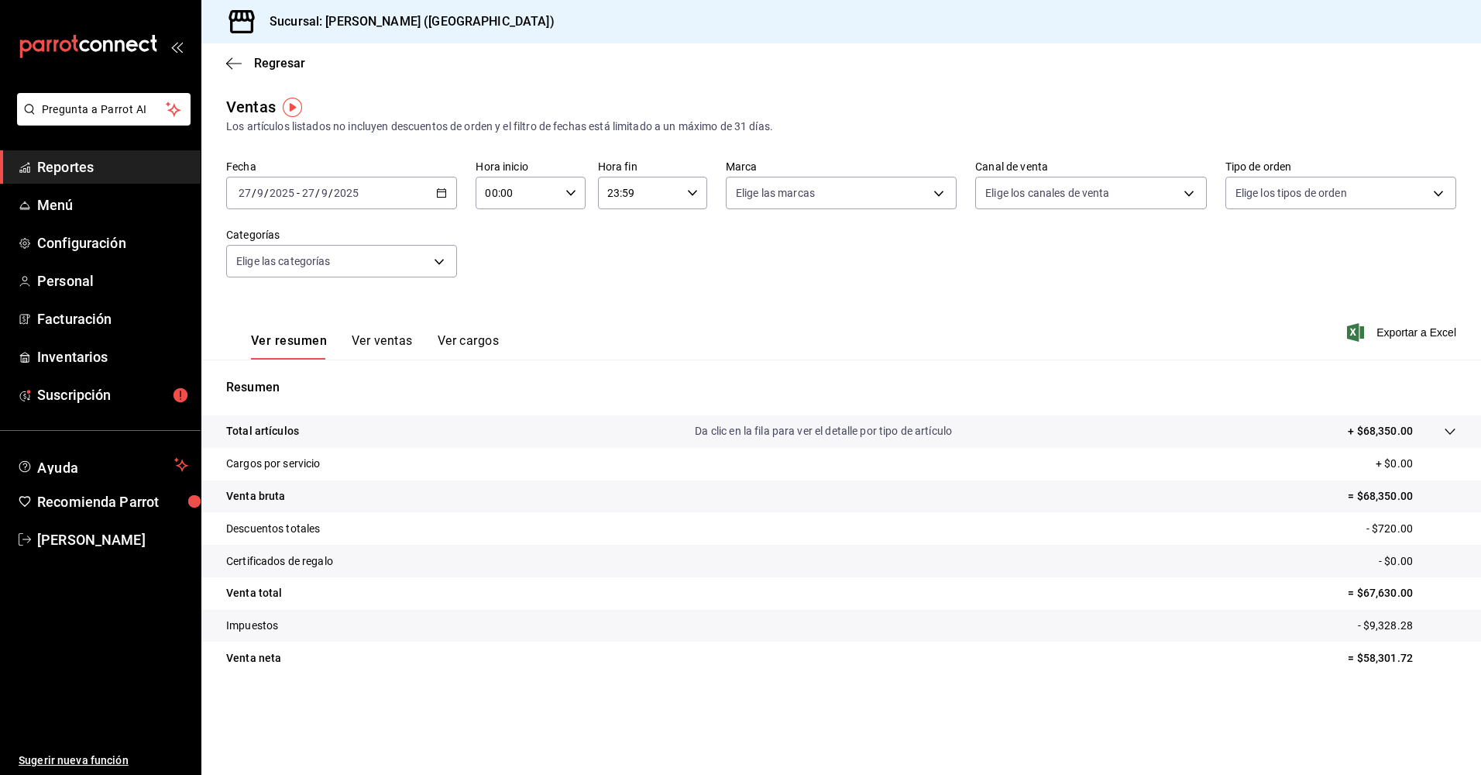
click at [410, 176] on div "Fecha 2025-09-27 27 / 9 / 2025 - 2025-09-27 27 / 9 / 2025" at bounding box center [341, 185] width 231 height 50
click at [440, 198] on \(Stroke\) "button" at bounding box center [441, 193] width 9 height 9
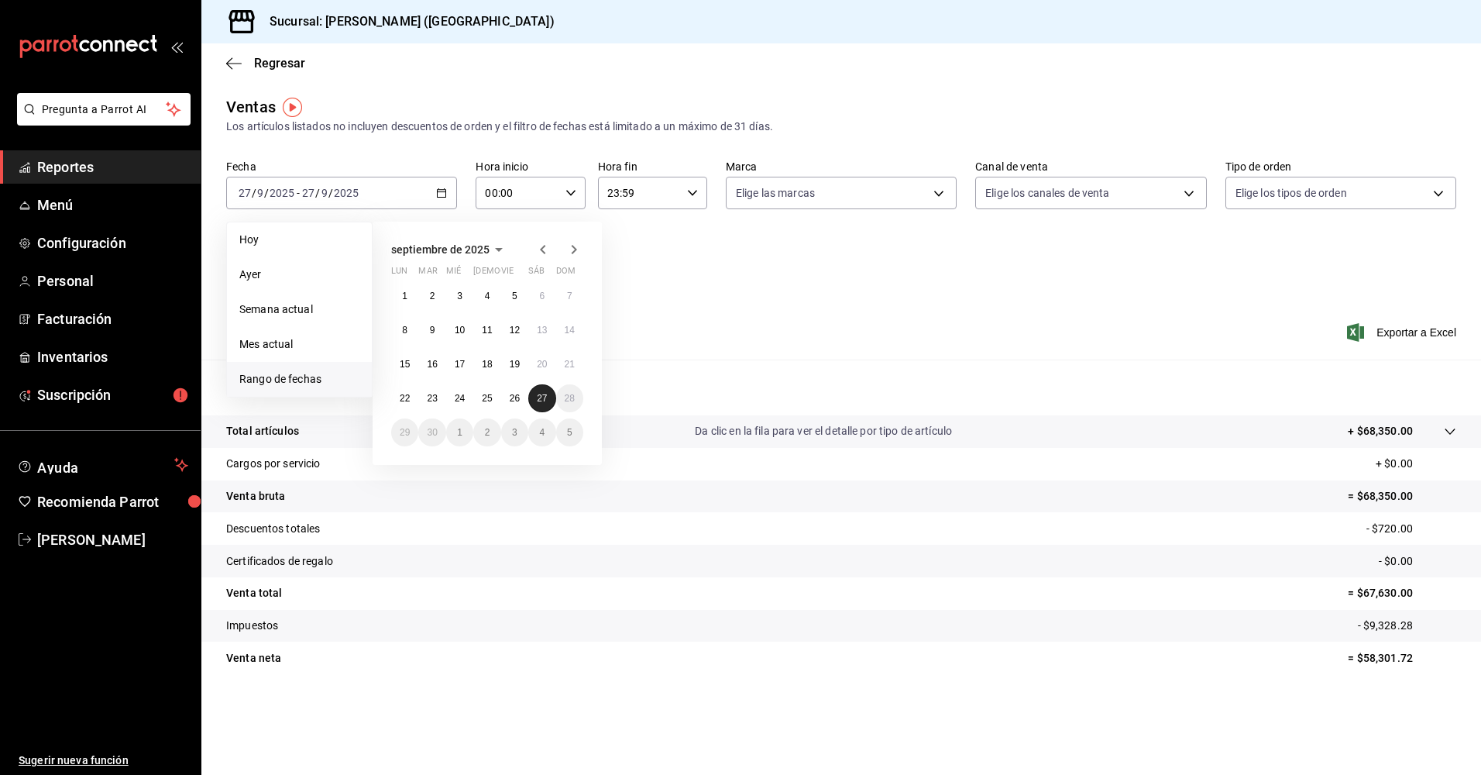
click at [533, 387] on button "27" at bounding box center [541, 398] width 27 height 28
click at [543, 398] on abbr "27" at bounding box center [542, 398] width 10 height 11
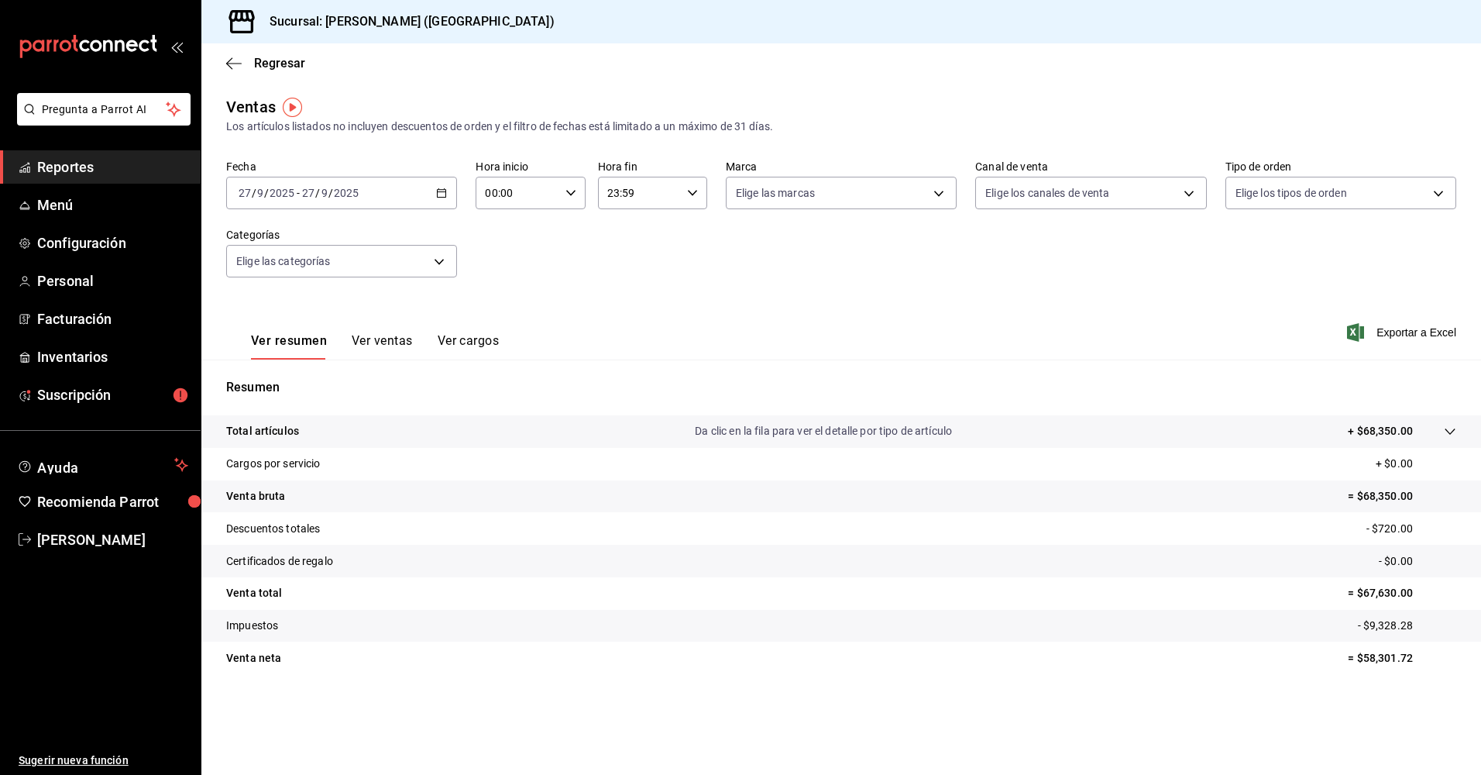
click at [557, 186] on input "00:00" at bounding box center [517, 192] width 83 height 31
click at [620, 240] on div at bounding box center [740, 387] width 1481 height 775
click at [236, 65] on icon "button" at bounding box center [233, 64] width 15 height 14
